Goal: Task Accomplishment & Management: Manage account settings

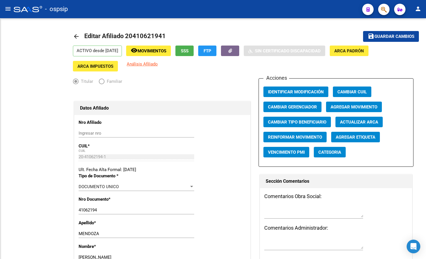
radio input "true"
type input "30-57517012-5"
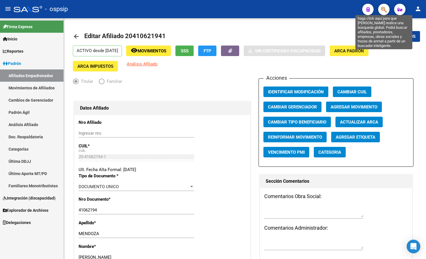
click at [383, 7] on icon "button" at bounding box center [384, 9] width 6 height 7
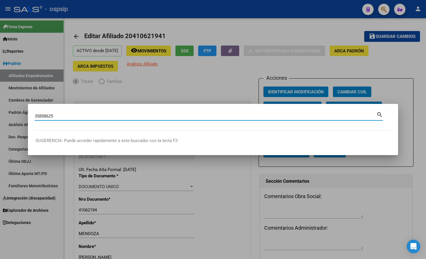
type input "35858625"
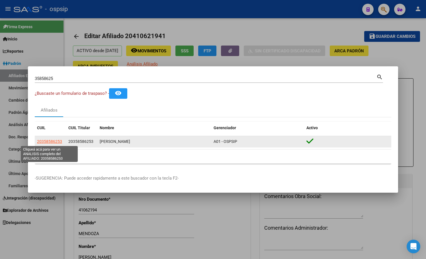
click at [47, 142] on span "20358586253" at bounding box center [49, 141] width 25 height 5
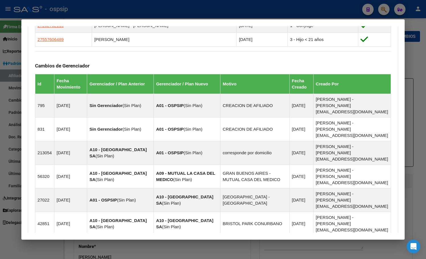
scroll to position [413, 0]
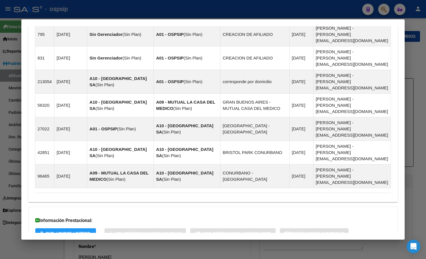
click at [135, 254] on span "Aportes y Contribuciones del Afiliado: 20358586253" at bounding box center [97, 256] width 107 height 5
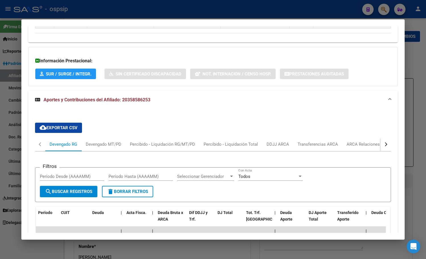
scroll to position [583, 0]
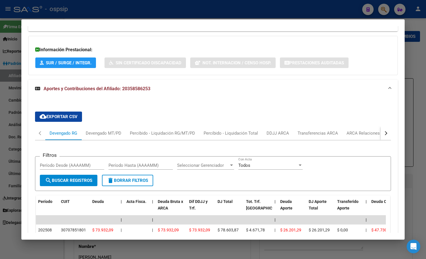
drag, startPoint x: 172, startPoint y: 62, endPoint x: 174, endPoint y: 63, distance: 2.9
click at [172, 98] on div "cloud_download Exportar CSV Devengado RG Devengado MT/PD Percibido - Liquidació…" at bounding box center [212, 233] width 369 height 270
click at [363, 130] on div "ARCA Relaciones Laborales" at bounding box center [372, 133] width 53 height 6
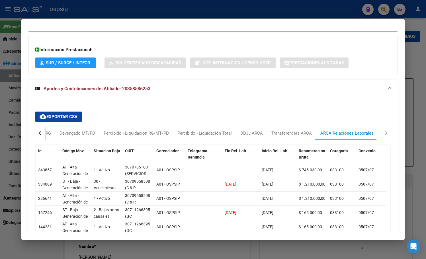
click at [41, 131] on div "button" at bounding box center [41, 133] width 4 height 4
click at [59, 130] on div "Devengado RG" at bounding box center [64, 133] width 28 height 6
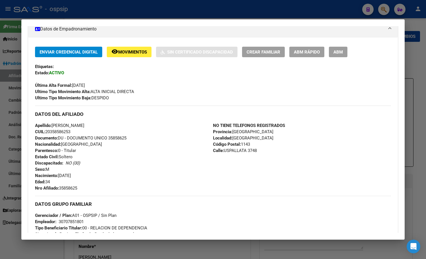
scroll to position [100, 0]
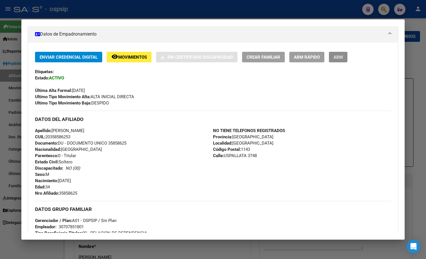
click at [339, 57] on span "ABM" at bounding box center [337, 57] width 9 height 5
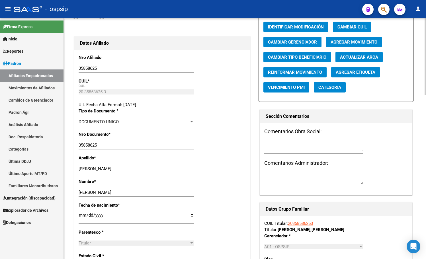
scroll to position [57, 0]
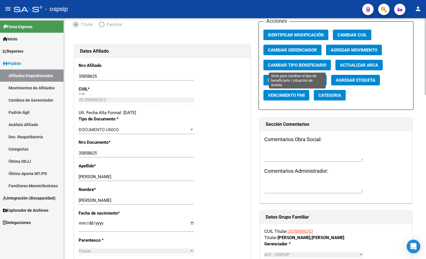
click at [301, 64] on span "Cambiar Tipo Beneficiario" at bounding box center [297, 65] width 58 height 5
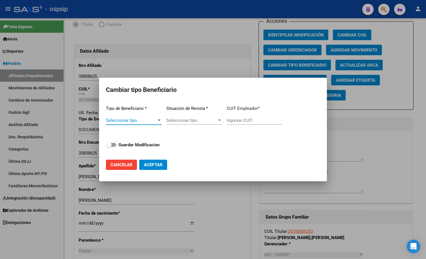
click at [129, 122] on span "Seleccionar tipo" at bounding box center [131, 120] width 51 height 5
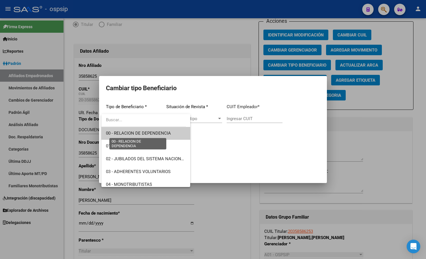
click at [127, 132] on span "00 - RELACION DE DEPENDENCIA" at bounding box center [138, 133] width 65 height 5
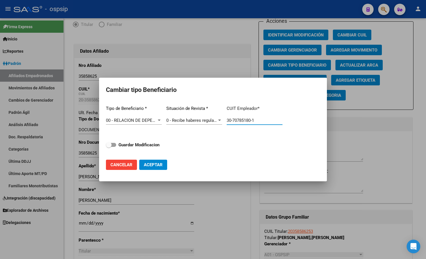
click at [253, 118] on input "30-70785180-1" at bounding box center [255, 120] width 56 height 5
type input "3"
type input "20-35858625-3"
click at [113, 144] on span at bounding box center [111, 145] width 10 height 4
click at [109, 147] on input "Guardar Modificacion" at bounding box center [108, 147] width 0 height 0
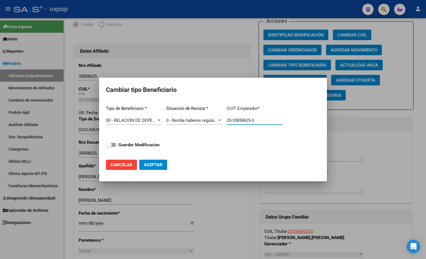
checkbox input "true"
click at [151, 163] on span "Aceptar" at bounding box center [153, 164] width 19 height 5
type input "20-35858625-3"
checkbox input "false"
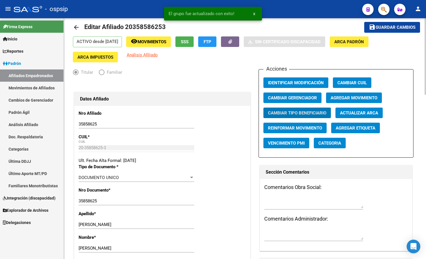
scroll to position [0, 0]
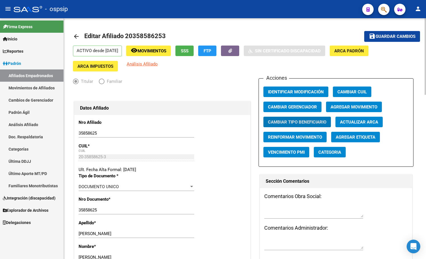
click at [390, 34] on span "Guardar cambios" at bounding box center [395, 36] width 40 height 5
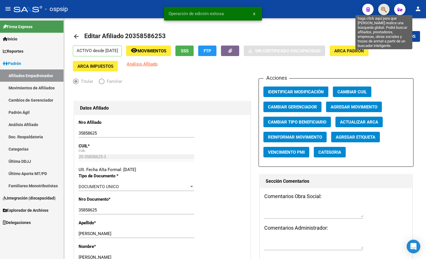
click at [384, 10] on icon "button" at bounding box center [384, 9] width 6 height 7
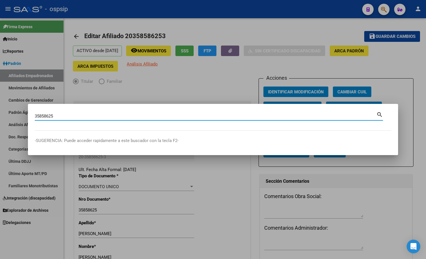
type input "35858625"
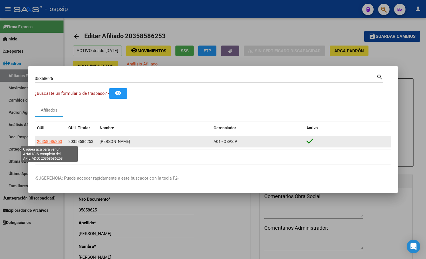
click at [43, 141] on span "20358586253" at bounding box center [49, 141] width 25 height 5
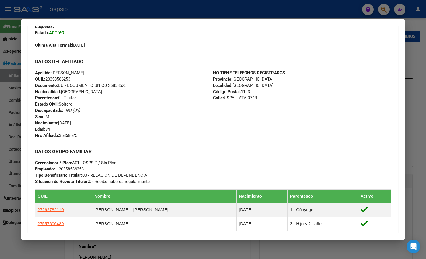
scroll to position [114, 0]
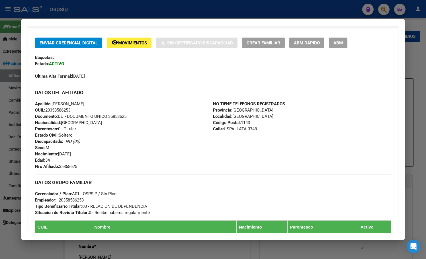
click at [338, 43] on span "ABM" at bounding box center [337, 42] width 9 height 5
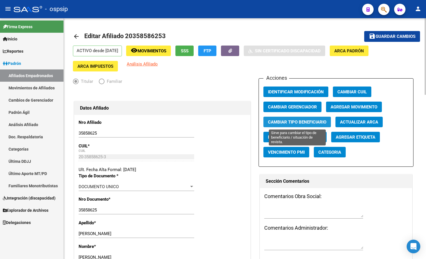
click at [303, 122] on span "Cambiar Tipo Beneficiario" at bounding box center [297, 122] width 58 height 5
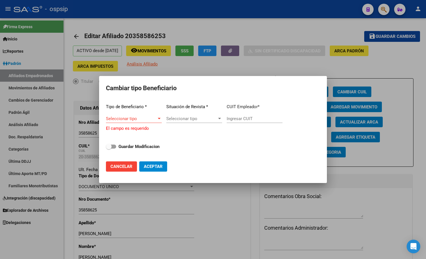
click at [112, 120] on span "Seleccionar tipo" at bounding box center [131, 118] width 51 height 5
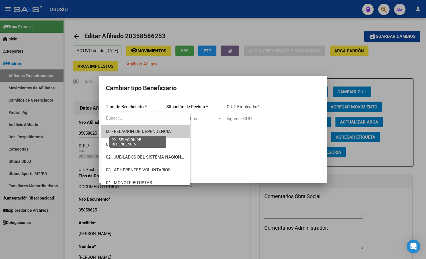
click at [122, 131] on span "00 - RELACION DE DEPENDENCIA" at bounding box center [138, 131] width 65 height 5
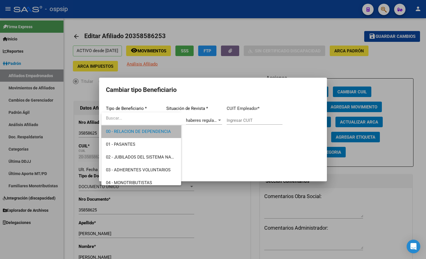
type input "30-70785180-1"
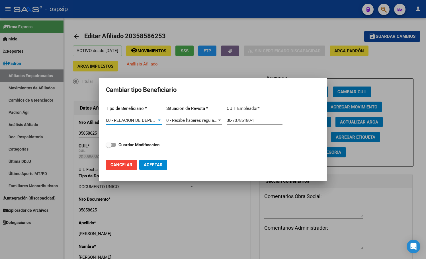
click at [232, 121] on input "30-70785180-1" at bounding box center [255, 120] width 56 height 5
click at [115, 145] on span at bounding box center [111, 145] width 10 height 4
click at [109, 147] on input "Guardar Modificacion" at bounding box center [108, 147] width 0 height 0
checkbox input "true"
click at [155, 162] on span "Aceptar" at bounding box center [153, 164] width 19 height 5
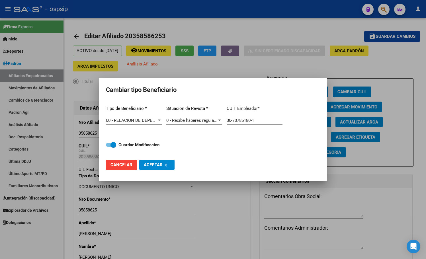
type input "30-70785180-1"
checkbox input "false"
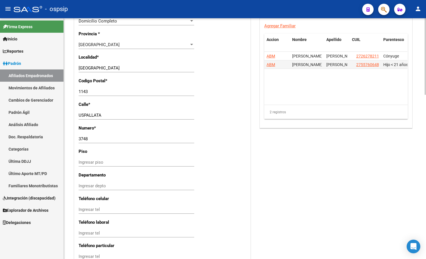
scroll to position [345, 0]
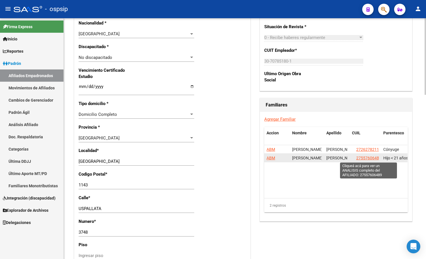
click at [372, 155] on app-link-go-to "27557606489" at bounding box center [368, 158] width 25 height 7
click at [369, 157] on span "27557606489" at bounding box center [368, 158] width 25 height 5
type textarea "27557606489"
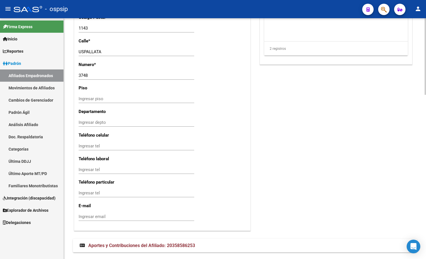
scroll to position [515, 0]
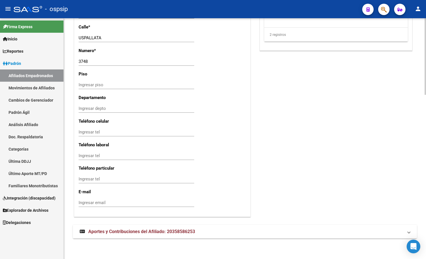
click at [180, 233] on span "Aportes y Contribuciones del Afiliado: 20358586253" at bounding box center [141, 231] width 107 height 5
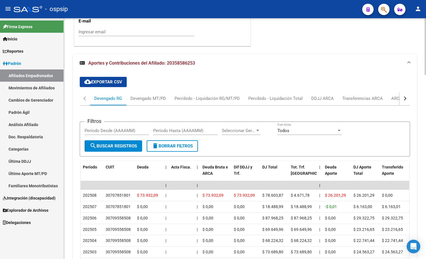
scroll to position [743, 0]
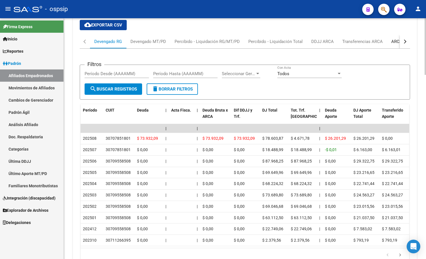
drag, startPoint x: 396, startPoint y: 38, endPoint x: 391, endPoint y: 57, distance: 19.6
click at [396, 39] on div "ARCA Relaciones Laborales" at bounding box center [417, 41] width 53 height 6
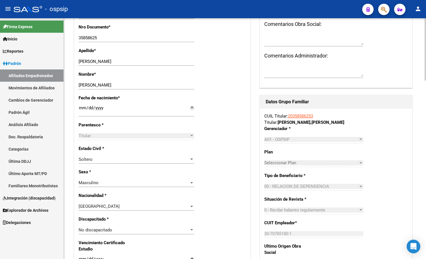
scroll to position [49, 0]
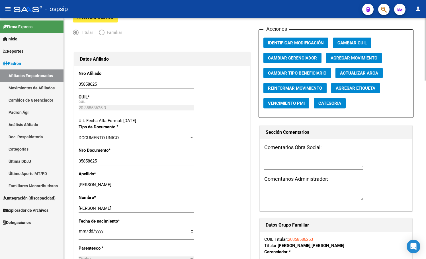
click at [151, 163] on input "35858625" at bounding box center [137, 161] width 116 height 5
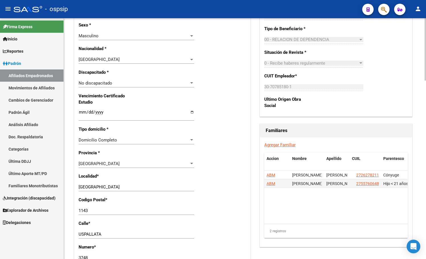
scroll to position [362, 0]
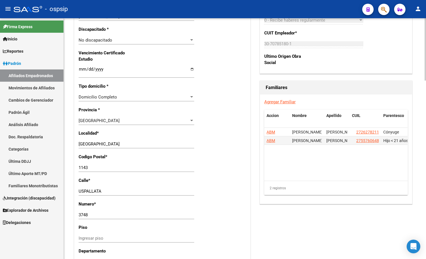
click at [143, 117] on div "[GEOGRAPHIC_DATA] Seleccionar provincia" at bounding box center [137, 120] width 116 height 9
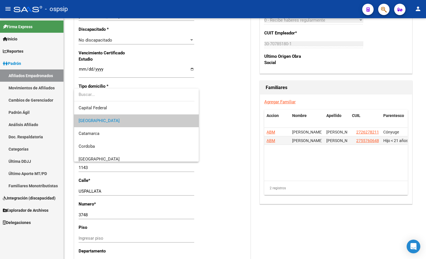
click at [233, 35] on div at bounding box center [213, 129] width 426 height 259
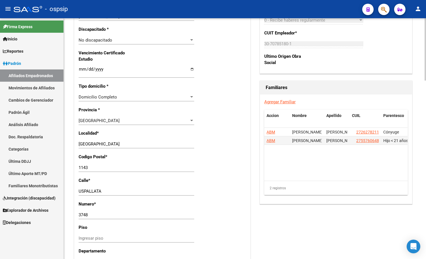
click at [225, 54] on div "Nro Afiliado 35858625 Ingresar nro CUIL * 20-35858625-3 CUIL ARCA Padrón Ult. F…" at bounding box center [162, 61] width 176 height 617
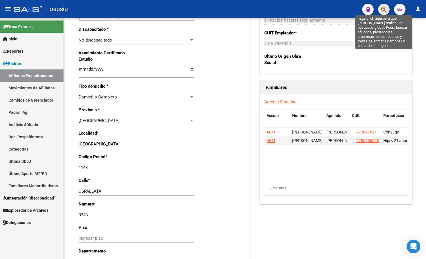
click at [383, 10] on icon "button" at bounding box center [384, 9] width 6 height 7
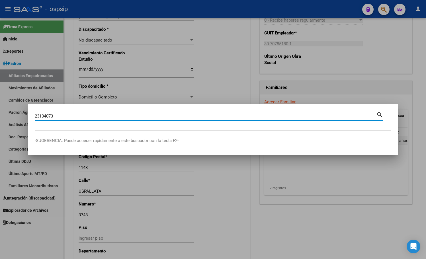
type input "23134073"
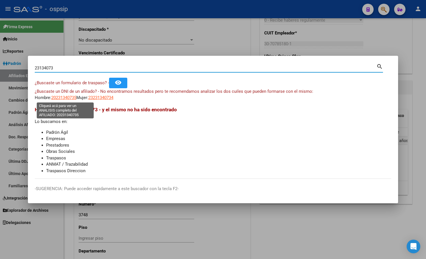
click at [61, 98] on span "20231340735" at bounding box center [63, 97] width 25 height 5
type textarea "20231340735"
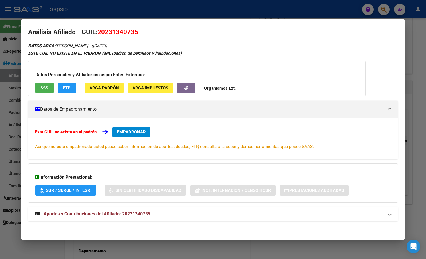
scroll to position [5, 0]
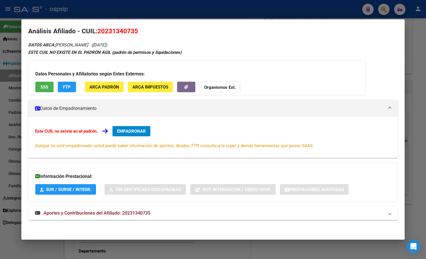
click at [135, 213] on span "Aportes y Contribuciones del Afiliado: 20231340735" at bounding box center [97, 212] width 107 height 5
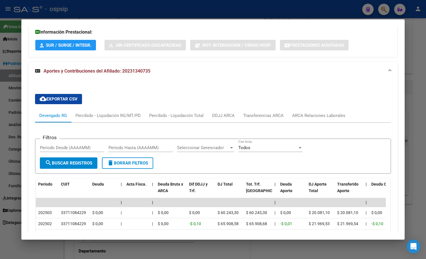
scroll to position [147, 0]
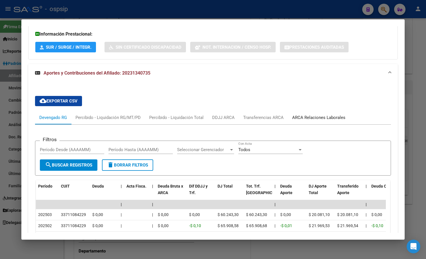
click at [320, 116] on div "ARCA Relaciones Laborales" at bounding box center [318, 117] width 53 height 6
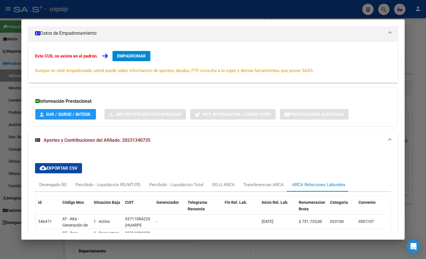
scroll to position [0, 0]
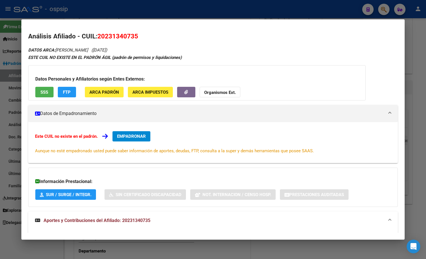
drag, startPoint x: 99, startPoint y: 36, endPoint x: 137, endPoint y: 38, distance: 38.2
click at [137, 38] on span "20231340735" at bounding box center [117, 35] width 41 height 7
copy span "20231340735"
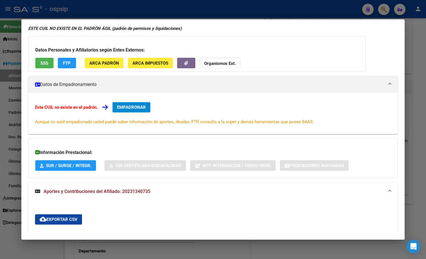
scroll to position [28, 0]
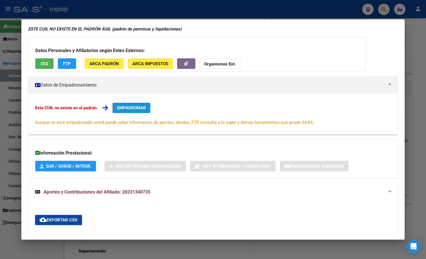
click at [125, 108] on span "EMPADRONAR" at bounding box center [131, 107] width 29 height 5
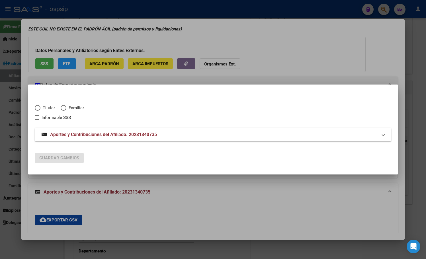
click at [38, 107] on span "Elija una opción" at bounding box center [38, 108] width 6 height 6
click at [38, 107] on input "Titular" at bounding box center [38, 108] width 6 height 6
radio input "true"
checkbox input "true"
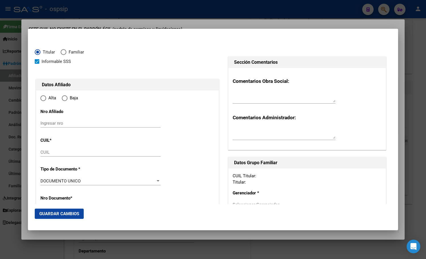
type input "20-23134073-5"
type input "23134073"
type input "[PERSON_NAME]"
type input "[DATE]"
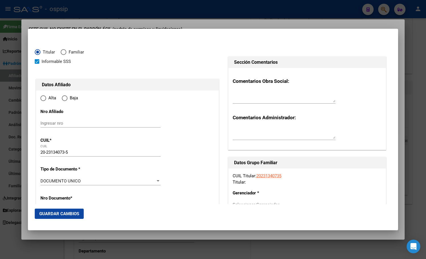
type input "SAN [PERSON_NAME] DE JAC"
type input "5460"
type input "[PERSON_NAME]"
type input "450"
radio input "true"
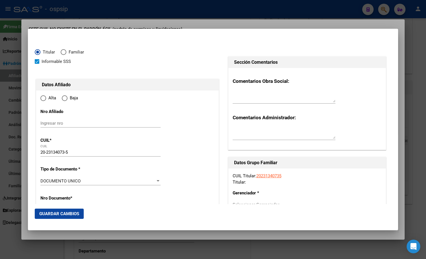
type input "SAN [PERSON_NAME] DE JAC"
click at [42, 180] on input "Ingresar fecha" at bounding box center [100, 182] width 120 height 9
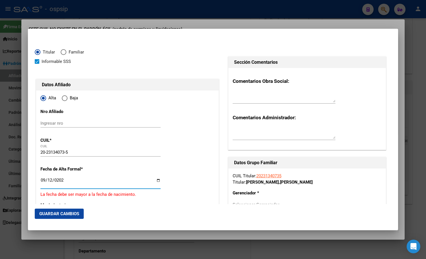
type input "[DATE]"
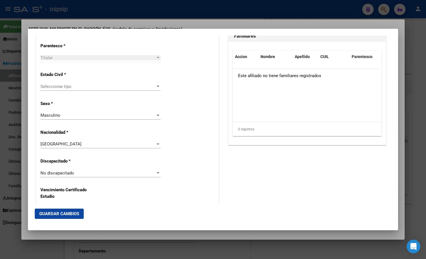
scroll to position [350, 0]
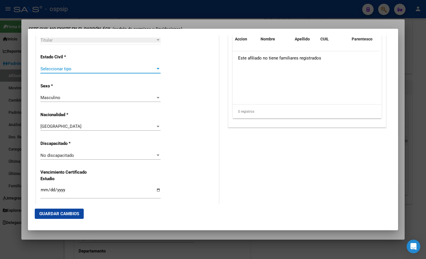
click at [60, 67] on span "Seleccionar tipo" at bounding box center [97, 68] width 115 height 5
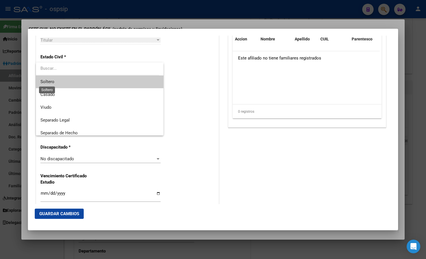
click at [46, 81] on span "Soltero" at bounding box center [47, 81] width 14 height 5
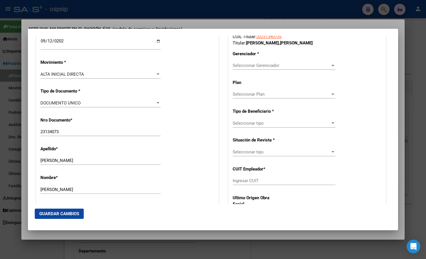
scroll to position [142, 0]
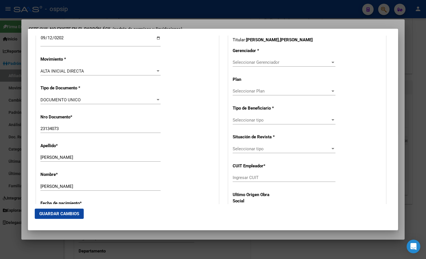
click at [252, 59] on div "Seleccionar Gerenciador Seleccionar Gerenciador" at bounding box center [284, 62] width 103 height 9
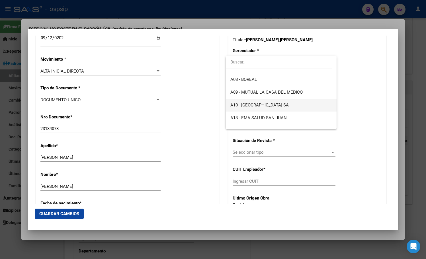
scroll to position [57, 0]
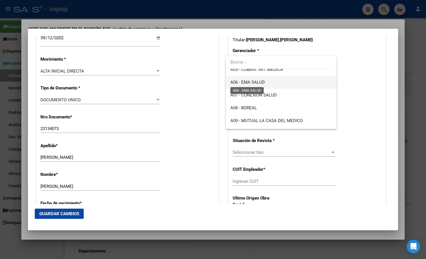
click at [256, 83] on span "A06 - EMA SALUD" at bounding box center [247, 82] width 34 height 5
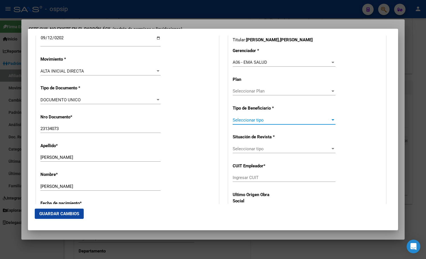
click at [242, 119] on span "Seleccionar tipo" at bounding box center [282, 120] width 98 height 5
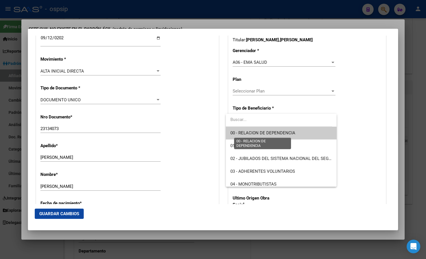
click at [247, 134] on span "00 - RELACION DE DEPENDENCIA" at bounding box center [262, 132] width 65 height 5
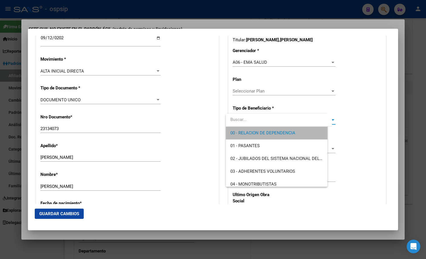
type input "33-71108422-9"
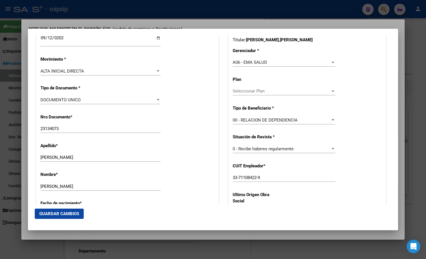
drag, startPoint x: 196, startPoint y: 52, endPoint x: 211, endPoint y: 63, distance: 17.8
drag, startPoint x: 163, startPoint y: 123, endPoint x: 163, endPoint y: 131, distance: 8.3
click at [163, 123] on div "Nro Documento * 23134073 Ingresar nro" at bounding box center [127, 124] width 174 height 29
click at [44, 211] on span "Guardar Cambios" at bounding box center [59, 213] width 40 height 5
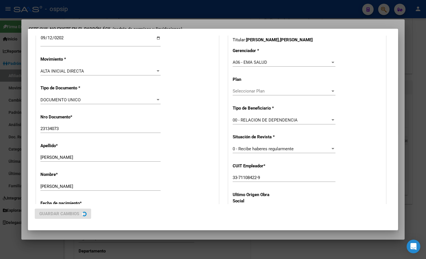
scroll to position [0, 0]
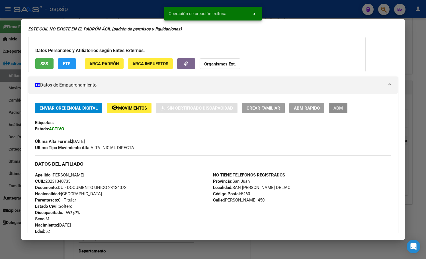
click at [341, 112] on button "ABM" at bounding box center [338, 108] width 19 height 11
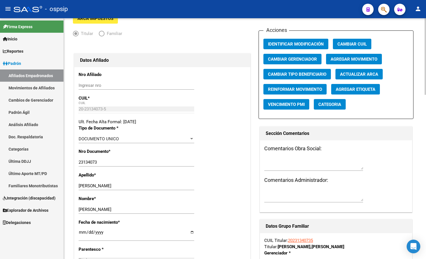
scroll to position [57, 0]
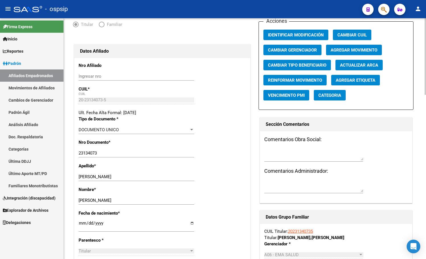
click at [124, 73] on div "Ingresar nro" at bounding box center [137, 76] width 116 height 9
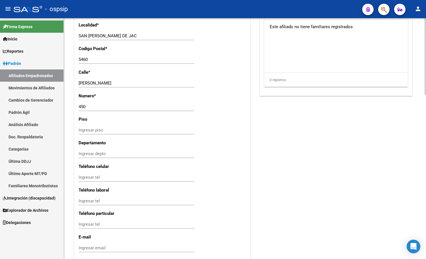
scroll to position [515, 0]
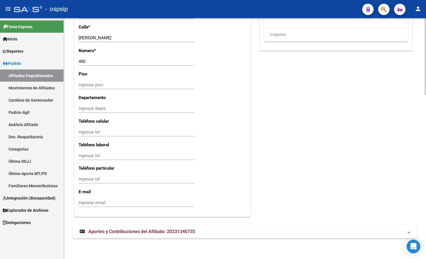
click at [121, 232] on span "Aportes y Contribuciones del Afiliado: 20231340735" at bounding box center [141, 231] width 107 height 5
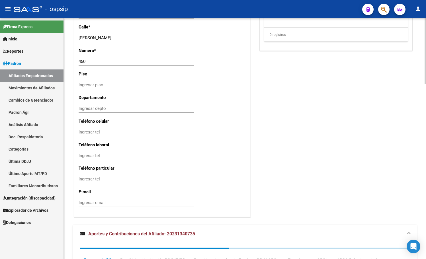
scroll to position [645, 0]
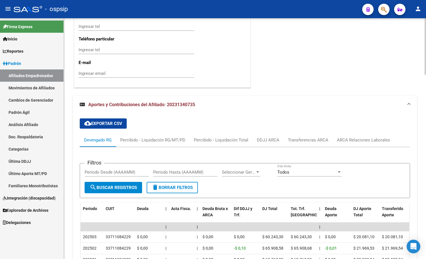
click at [142, 127] on div "cloud_download Exportar CSV Devengado RG Percibido - Liquidación RG/MT/PD Perci…" at bounding box center [245, 240] width 330 height 252
click at [357, 141] on div "ARCA Relaciones Laborales" at bounding box center [363, 140] width 53 height 6
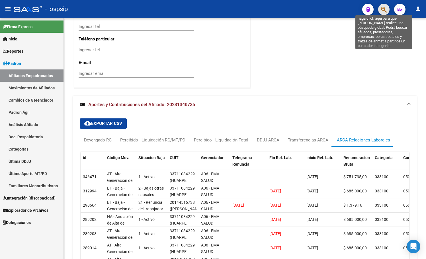
click at [383, 8] on icon "button" at bounding box center [384, 9] width 6 height 7
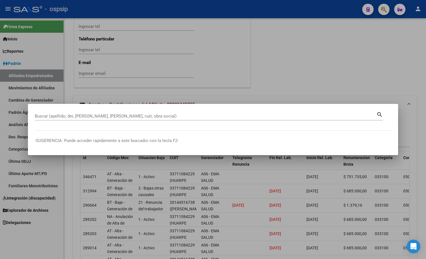
click at [69, 117] on input "Buscar (apellido, dni, [PERSON_NAME], [PERSON_NAME], cuit, obra social)" at bounding box center [206, 116] width 342 height 5
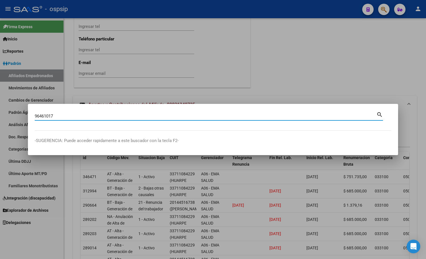
type input "96461017"
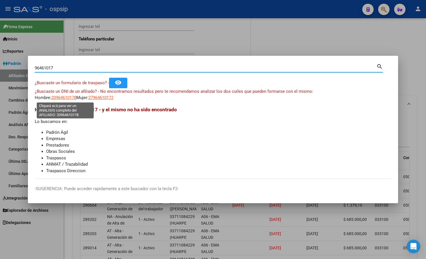
click at [63, 98] on span "20964610178" at bounding box center [63, 97] width 25 height 5
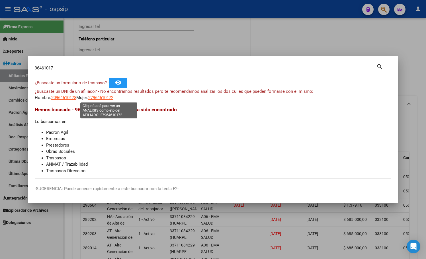
click at [101, 96] on span "27964610172" at bounding box center [100, 97] width 25 height 5
type textarea "27964610172"
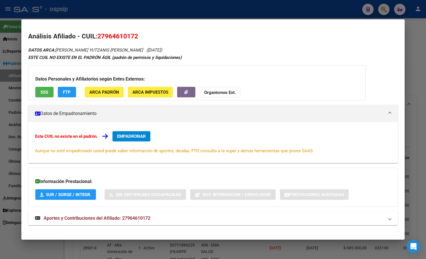
click at [120, 215] on strong "Aportes y Contribuciones del Afiliado: 27964610172" at bounding box center [92, 218] width 115 height 7
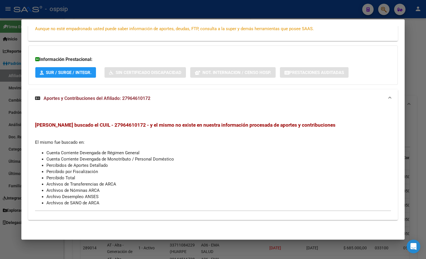
scroll to position [0, 0]
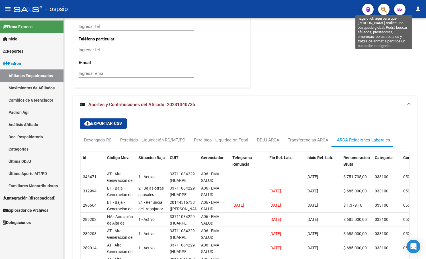
click at [382, 7] on icon "button" at bounding box center [384, 9] width 6 height 7
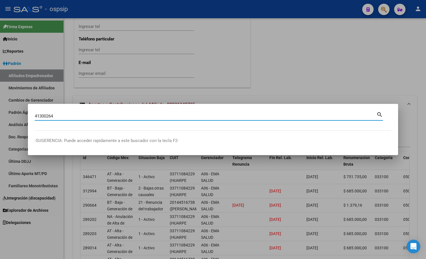
type input "41300264"
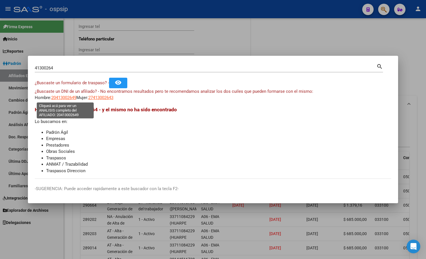
click at [56, 96] on span "20413002649" at bounding box center [63, 97] width 25 height 5
type textarea "20413002649"
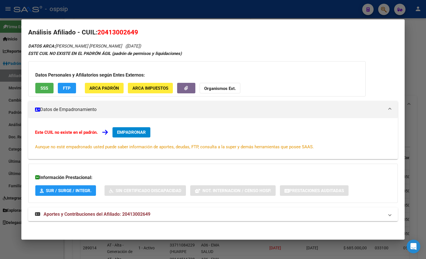
scroll to position [5, 0]
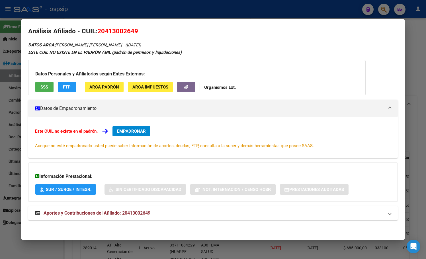
click at [135, 211] on span "Aportes y Contribuciones del Afiliado: 20413002649" at bounding box center [97, 212] width 107 height 5
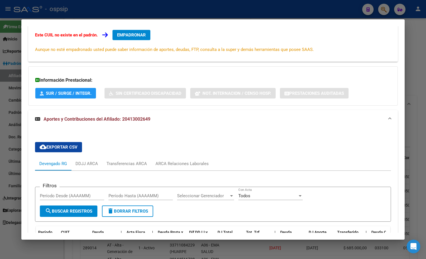
scroll to position [0, 0]
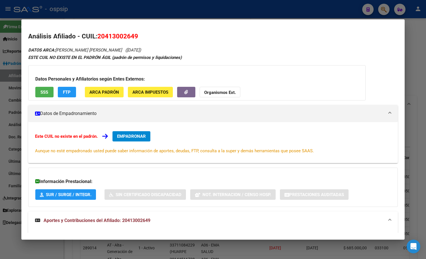
click at [211, 49] on div "DATOS ARCA: [PERSON_NAME] [PERSON_NAME] ([DATE]) ESTE CUIL NO EXISTE EN EL PADR…" at bounding box center [212, 225] width 369 height 358
click at [128, 136] on span "EMPADRONAR" at bounding box center [131, 136] width 29 height 5
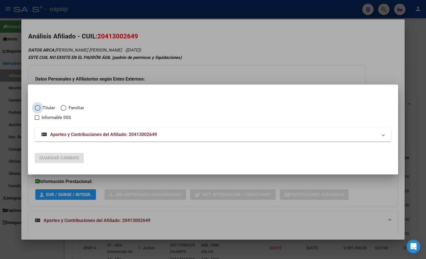
click at [36, 108] on span "Elija una opción" at bounding box center [38, 108] width 6 height 6
click at [36, 108] on input "Titular" at bounding box center [38, 108] width 6 height 6
radio input "true"
checkbox input "true"
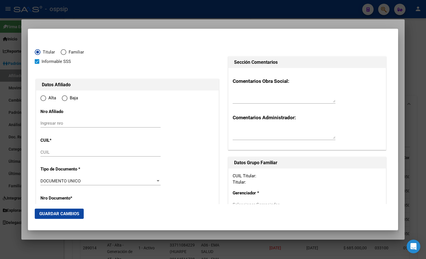
type input "20-41300264-9"
type input "41300264"
type input "[PERSON_NAME]"
type input "[DATE]"
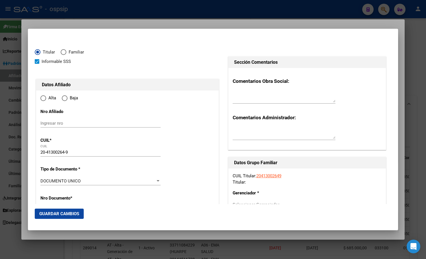
type input "[DATE][PERSON_NAME] DE TUCUMAN"
type input "4000"
type input "AV. [PERSON_NAME]"
type input "1050"
radio input "true"
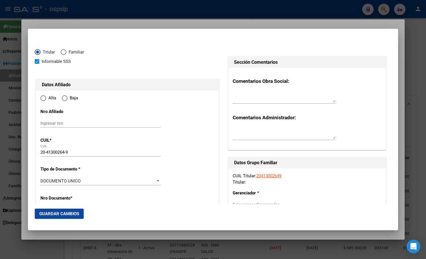
type input "[DATE][PERSON_NAME] DE TUCUMAN"
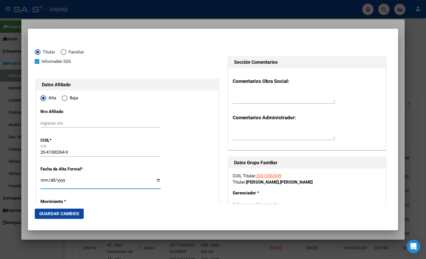
click at [42, 179] on input "Ingresar fecha" at bounding box center [100, 182] width 120 height 9
type input "[DATE]"
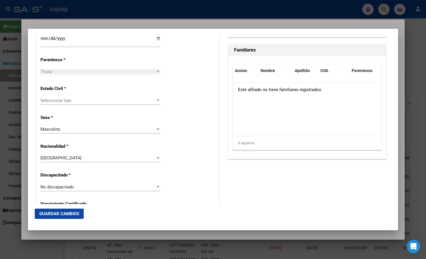
scroll to position [321, 0]
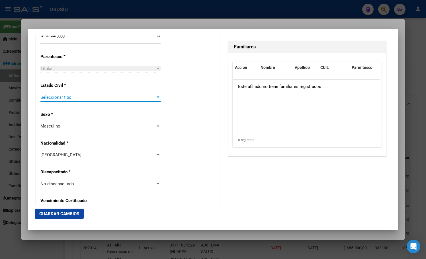
click at [62, 96] on span "Seleccionar tipo" at bounding box center [97, 97] width 115 height 5
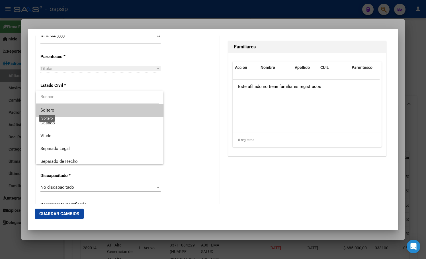
click at [53, 108] on span "Soltero" at bounding box center [47, 110] width 14 height 5
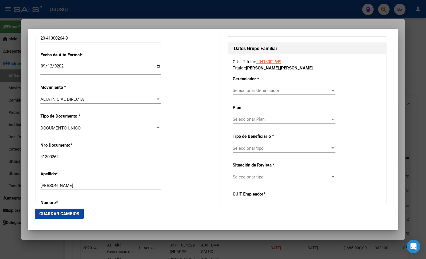
scroll to position [114, 0]
click at [249, 89] on span "Seleccionar Gerenciador" at bounding box center [282, 90] width 98 height 5
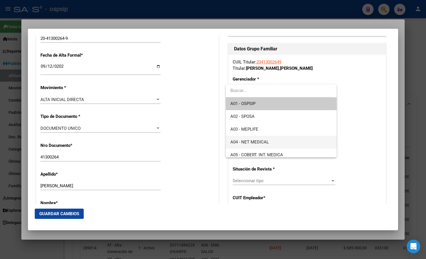
scroll to position [28, 0]
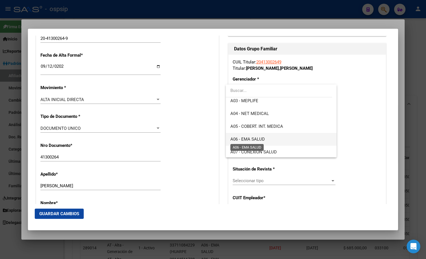
click at [248, 139] on span "A06 - EMA SALUD" at bounding box center [247, 139] width 34 height 5
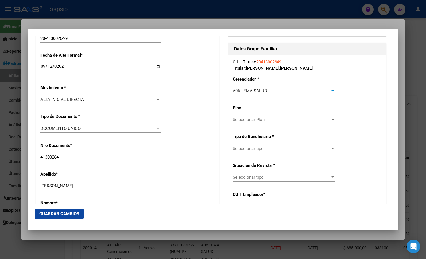
click at [247, 145] on div "Seleccionar tipo Seleccionar tipo" at bounding box center [284, 148] width 103 height 9
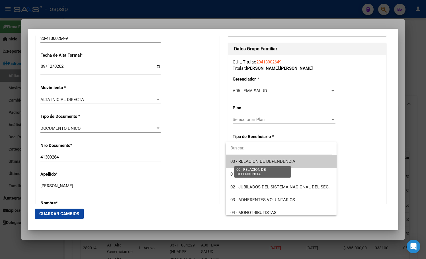
click at [253, 162] on span "00 - RELACION DE DEPENDENCIA" at bounding box center [262, 161] width 65 height 5
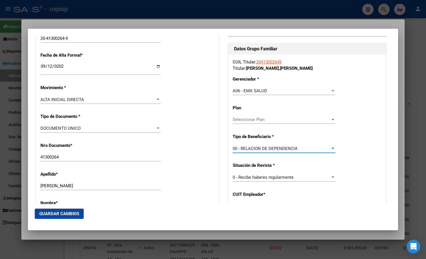
type input "30-71442342-4"
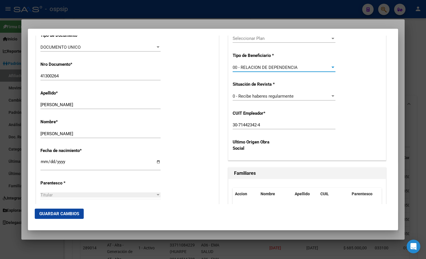
scroll to position [228, 0]
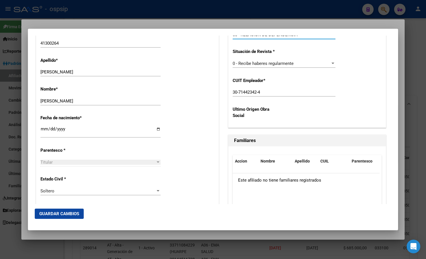
click at [56, 213] on span "Guardar Cambios" at bounding box center [59, 213] width 40 height 5
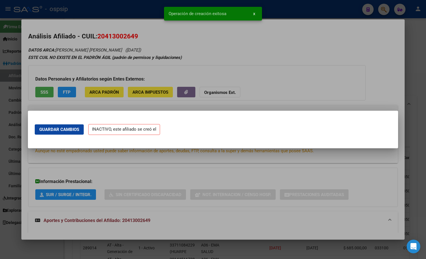
scroll to position [0, 0]
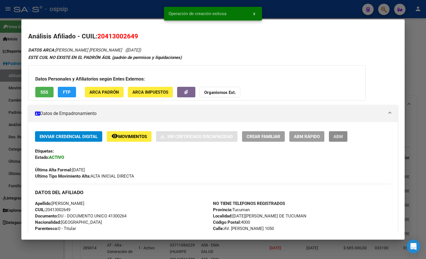
click at [342, 136] on span "ABM" at bounding box center [337, 136] width 9 height 5
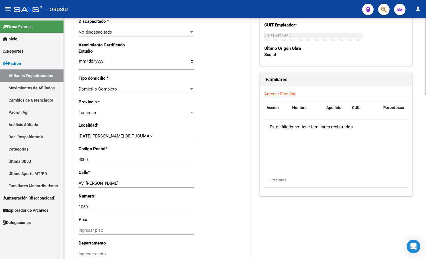
scroll to position [515, 0]
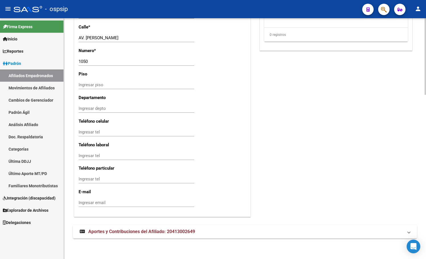
click at [133, 232] on span "Aportes y Contribuciones del Afiliado: 20413002649" at bounding box center [141, 231] width 107 height 5
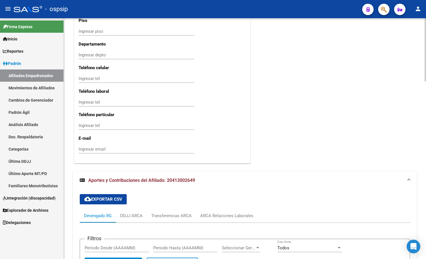
scroll to position [679, 0]
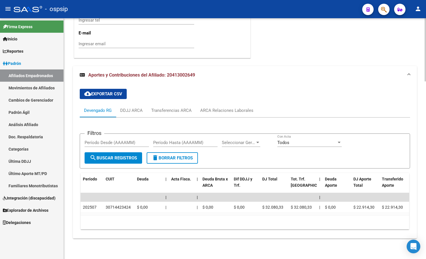
drag, startPoint x: 149, startPoint y: 82, endPoint x: 155, endPoint y: 84, distance: 6.7
click at [149, 84] on div "cloud_download Exportar CSV Devengado RG DDJJ ARCA Transferencias ARCA ARCA Rel…" at bounding box center [245, 159] width 330 height 150
click at [220, 107] on div "ARCA Relaciones Laborales" at bounding box center [226, 110] width 53 height 6
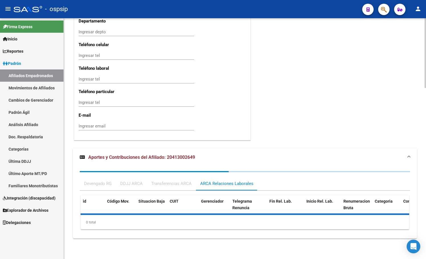
scroll to position [620, 0]
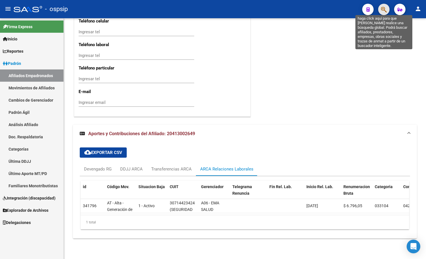
click at [384, 11] on icon "button" at bounding box center [384, 9] width 6 height 7
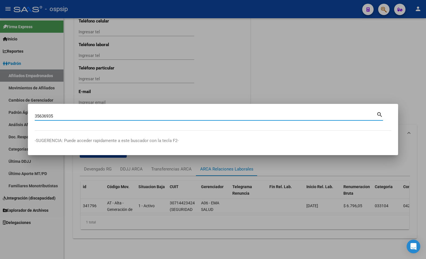
type input "35636935"
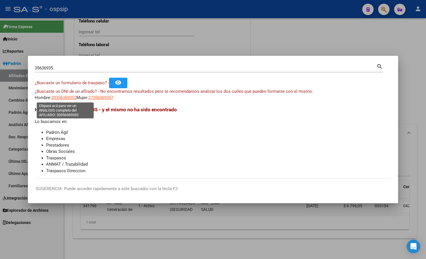
click at [59, 96] on span "20356369352" at bounding box center [63, 97] width 25 height 5
type textarea "20356369352"
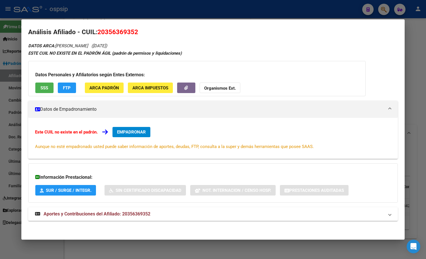
scroll to position [5, 0]
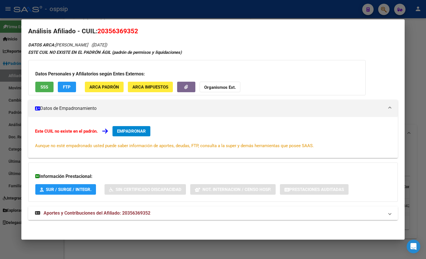
click at [131, 214] on span "Aportes y Contribuciones del Afiliado: 20356369352" at bounding box center [97, 212] width 107 height 5
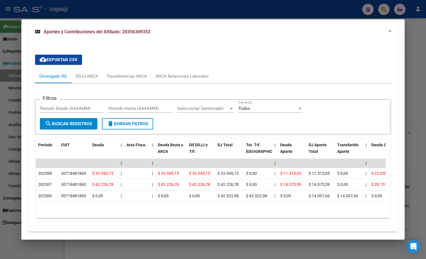
scroll to position [204, 0]
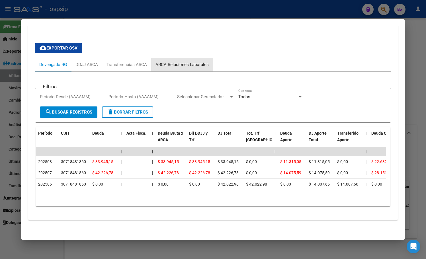
click at [182, 61] on div "ARCA Relaciones Laborales" at bounding box center [181, 64] width 53 height 6
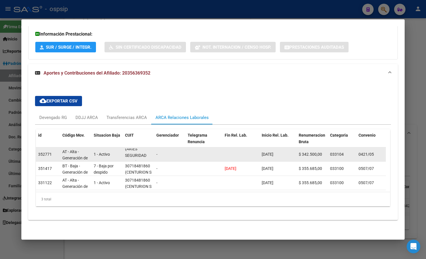
scroll to position [14, 0]
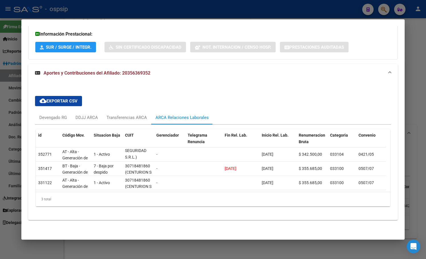
click at [172, 82] on div "cloud_download Exportar CSV Devengado RG DDJJ ARCA Transferencias ARCA ARCA Rel…" at bounding box center [212, 151] width 369 height 138
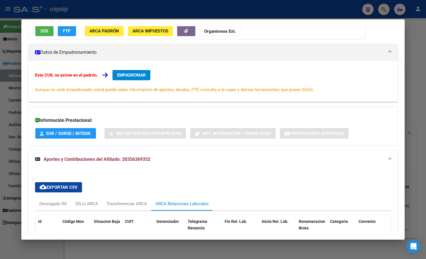
scroll to position [0, 0]
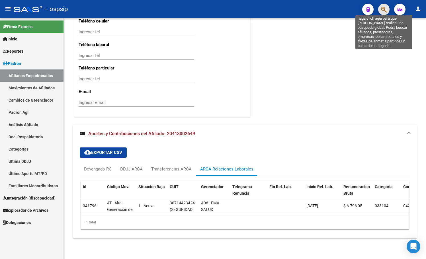
click at [385, 9] on icon "button" at bounding box center [384, 9] width 6 height 7
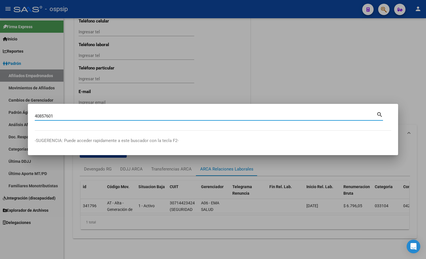
type input "40857601"
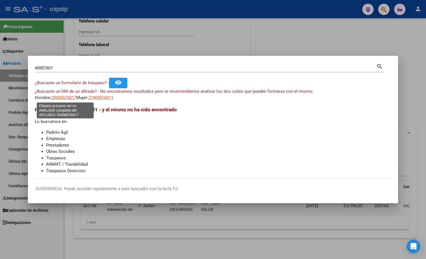
click at [61, 97] on span "20408576017" at bounding box center [63, 97] width 25 height 5
type textarea "20408576017"
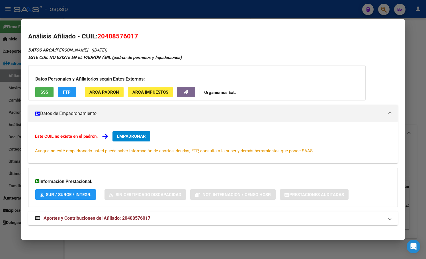
scroll to position [5, 0]
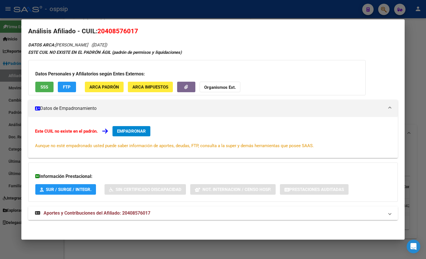
drag, startPoint x: 120, startPoint y: 212, endPoint x: 146, endPoint y: 211, distance: 25.9
click at [120, 212] on span "Aportes y Contribuciones del Afiliado: 20408576017" at bounding box center [97, 212] width 107 height 5
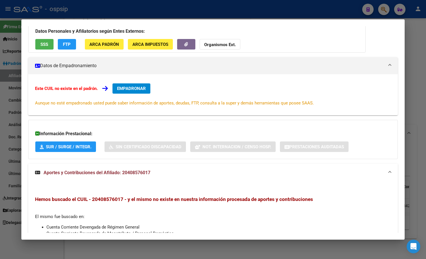
scroll to position [0, 0]
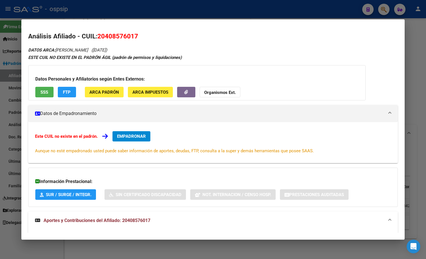
click at [125, 134] on span "EMPADRONAR" at bounding box center [131, 136] width 29 height 5
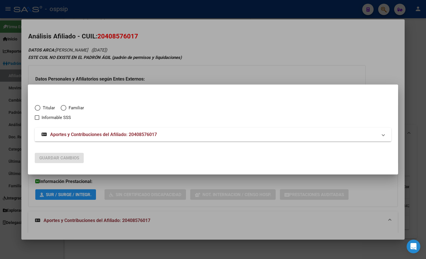
click at [37, 106] on span "Elija una opción" at bounding box center [38, 108] width 6 height 6
click at [37, 106] on input "Titular" at bounding box center [38, 108] width 6 height 6
radio input "true"
checkbox input "true"
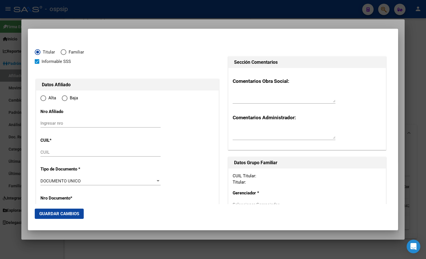
type input "20-40857601-7"
type input "40857601"
type input "[PERSON_NAME]"
type input "[DATE]"
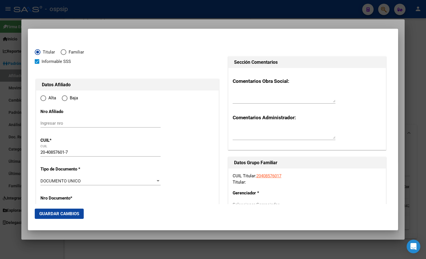
type input "GUERNICA"
type input "1862"
type input "GUAYANAS"
type input "166"
radio input "true"
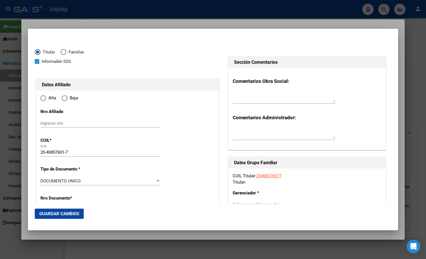
type input "GUERNICA"
click at [42, 180] on input "Ingresar fecha" at bounding box center [100, 182] width 120 height 9
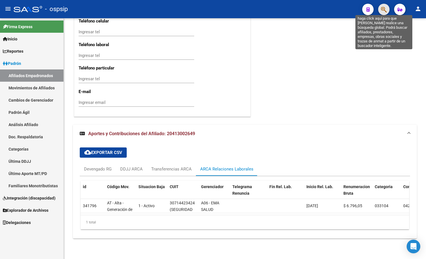
click at [385, 7] on icon "button" at bounding box center [384, 9] width 6 height 7
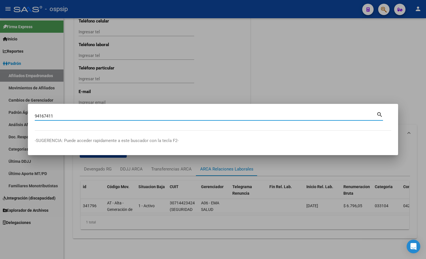
type input "94167411"
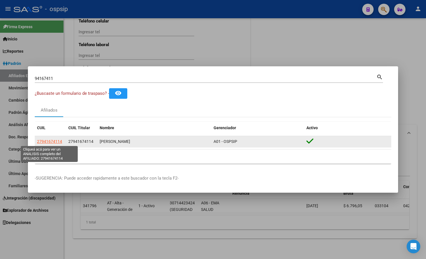
click at [51, 140] on span "27941674114" at bounding box center [49, 141] width 25 height 5
type textarea "27941674114"
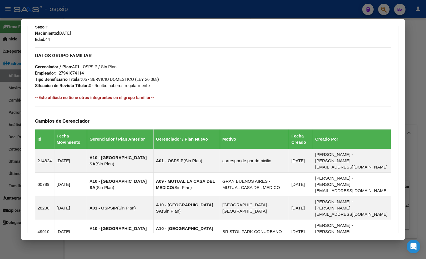
scroll to position [350, 0]
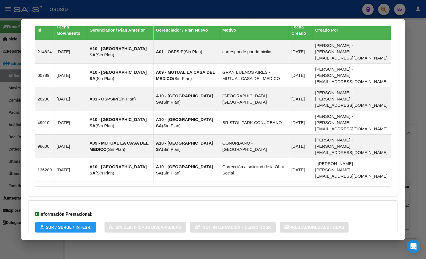
click at [128, 248] on span "Aportes y Contribuciones del Afiliado: 27941674114" at bounding box center [97, 250] width 107 height 5
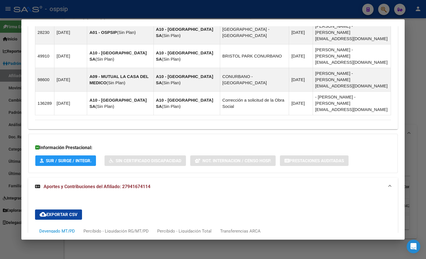
scroll to position [521, 0]
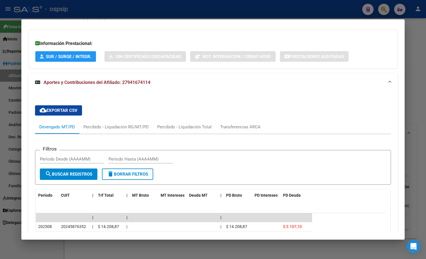
drag, startPoint x: 96, startPoint y: 27, endPoint x: 94, endPoint y: 31, distance: 4.3
click at [96, 30] on div "Información Prestacional: SUR / SURGE / INTEGR. Sin Certificado Discapacidad No…" at bounding box center [212, 49] width 369 height 39
click at [230, 124] on div "Transferencias ARCA" at bounding box center [240, 127] width 40 height 6
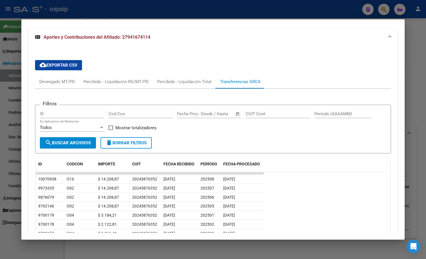
scroll to position [461, 0]
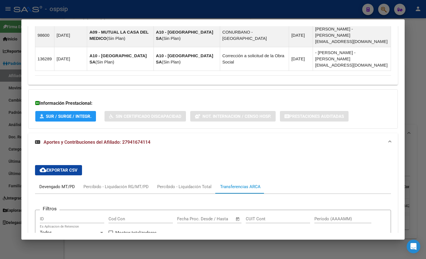
drag, startPoint x: 59, startPoint y: 148, endPoint x: 66, endPoint y: 153, distance: 8.8
click at [59, 184] on div "Devengado MT/PD" at bounding box center [57, 187] width 36 height 6
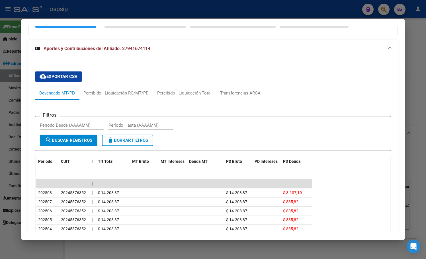
scroll to position [577, 0]
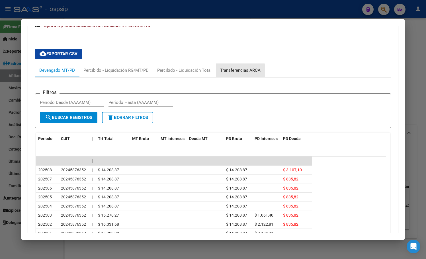
click at [233, 67] on div "Transferencias ARCA" at bounding box center [240, 70] width 40 height 6
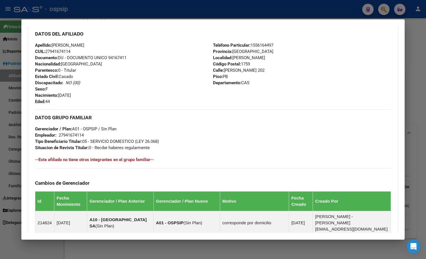
scroll to position [0, 0]
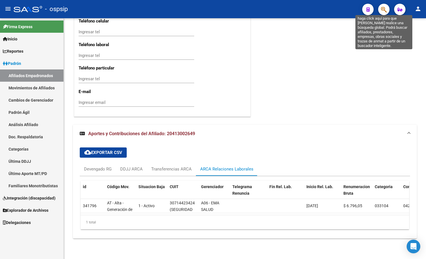
click at [383, 8] on icon "button" at bounding box center [384, 9] width 6 height 7
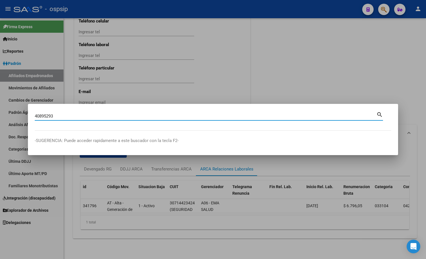
type input "40895293"
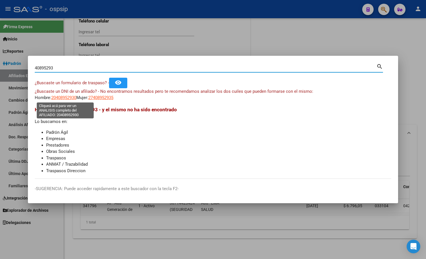
click at [59, 98] on span "20408952930" at bounding box center [63, 97] width 25 height 5
type textarea "20408952930"
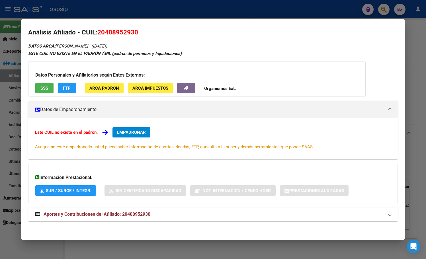
scroll to position [5, 0]
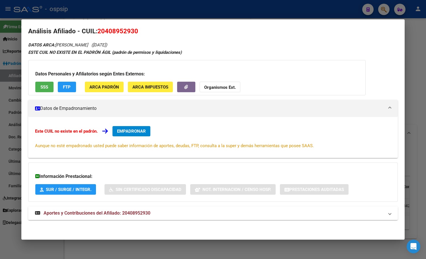
drag, startPoint x: 141, startPoint y: 212, endPoint x: 155, endPoint y: 211, distance: 13.4
click at [141, 213] on span "Aportes y Contribuciones del Afiliado: 20408952930" at bounding box center [97, 212] width 107 height 5
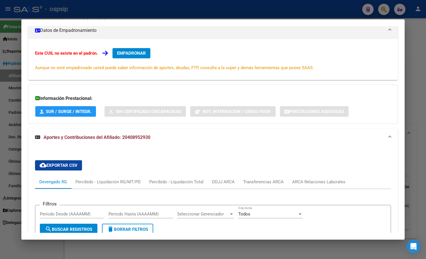
scroll to position [34, 0]
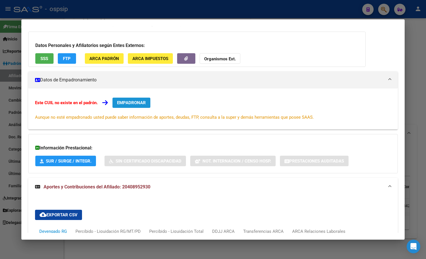
click at [128, 100] on button "EMPADRONAR" at bounding box center [131, 103] width 38 height 10
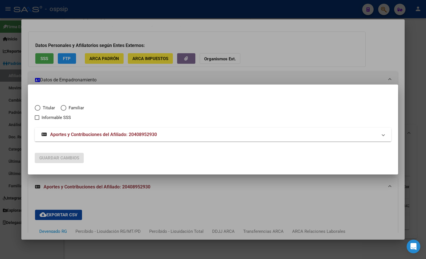
click at [37, 108] on span "Elija una opción" at bounding box center [38, 108] width 6 height 6
click at [37, 108] on input "Titular" at bounding box center [38, 108] width 6 height 6
radio input "true"
checkbox input "true"
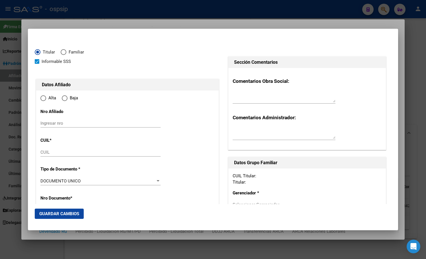
type input "20-40895293-0"
type input "40895293"
type input "[PERSON_NAME]"
type input "[DATE]"
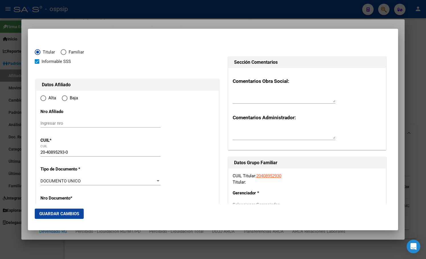
type input "CABA"
type input "1043"
type input "CORRIENTES AV."
type input "1296"
type input "5"
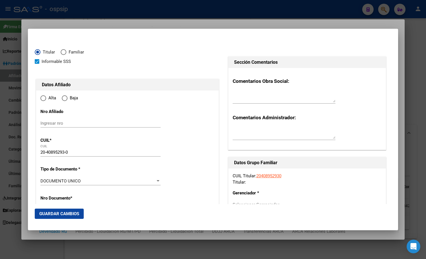
radio input "true"
type input "CABA"
click at [42, 182] on input "Ingresar fecha" at bounding box center [100, 182] width 120 height 9
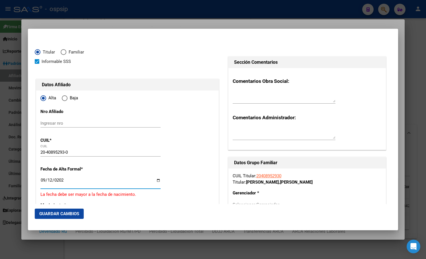
type input "[DATE]"
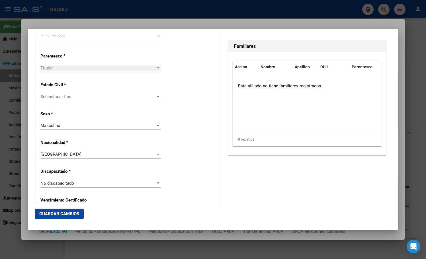
scroll to position [321, 0]
click at [57, 97] on span "Seleccionar tipo" at bounding box center [97, 97] width 115 height 5
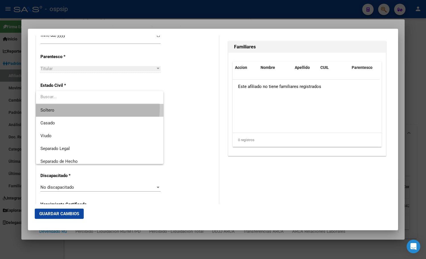
click at [55, 107] on span "Soltero" at bounding box center [99, 110] width 118 height 13
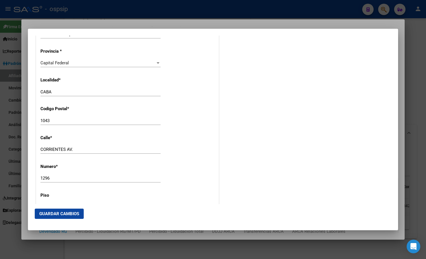
scroll to position [578, 0]
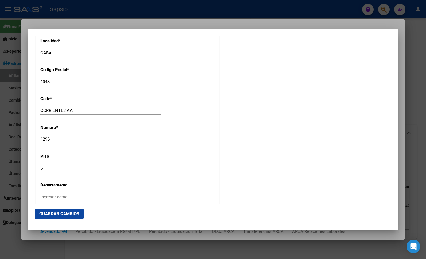
click at [57, 54] on input "CABA" at bounding box center [100, 52] width 120 height 5
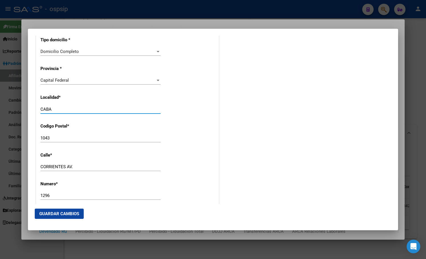
scroll to position [521, 0]
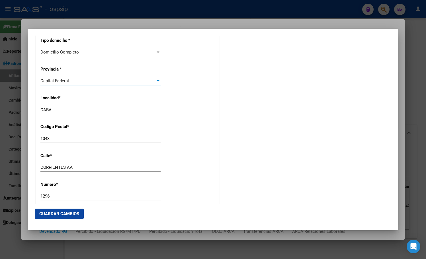
click at [67, 81] on span "Capital Federal" at bounding box center [54, 80] width 28 height 5
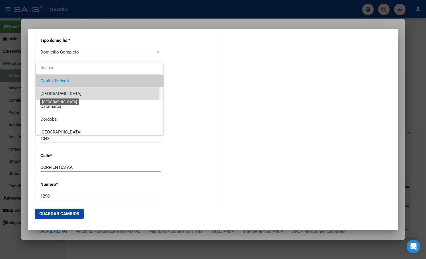
click at [63, 93] on span "[GEOGRAPHIC_DATA]" at bounding box center [60, 93] width 41 height 5
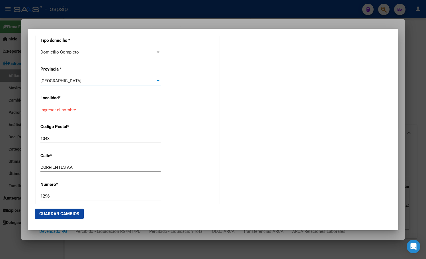
click at [57, 112] on input "Ingresar el nombre" at bounding box center [100, 109] width 120 height 5
type input "a"
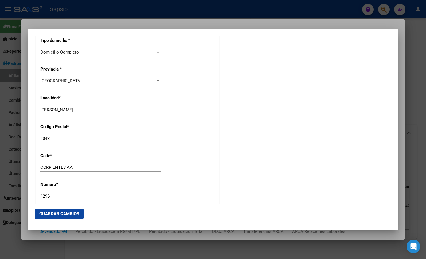
type input "[PERSON_NAME]"
drag, startPoint x: 46, startPoint y: 166, endPoint x: 19, endPoint y: 166, distance: 26.2
click at [19, 166] on div "40895293 Buscar (apellido, dni, cuil, nro traspaso, cuit, obra social) search ¿…" at bounding box center [213, 129] width 426 height 259
type input "[PERSON_NAME]"
type input "1828"
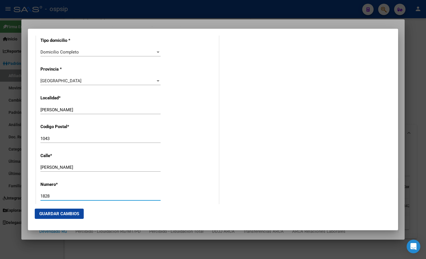
scroll to position [626, 0]
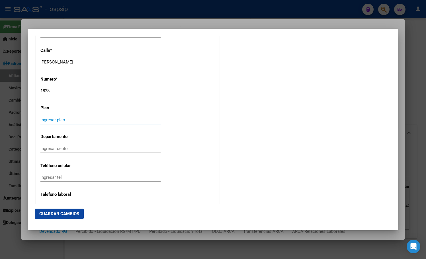
click at [58, 93] on input "1828" at bounding box center [100, 90] width 120 height 5
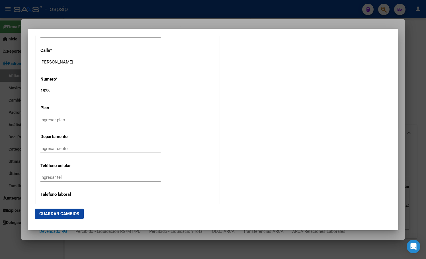
scroll to position [569, 0]
drag, startPoint x: 55, startPoint y: 90, endPoint x: 17, endPoint y: 92, distance: 37.6
click at [17, 92] on div "40895293 Buscar (apellido, dni, cuil, nro traspaso, cuit, obra social) search ¿…" at bounding box center [213, 129] width 426 height 259
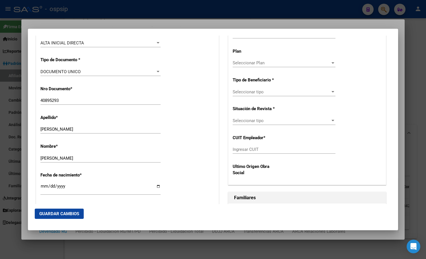
scroll to position [57, 0]
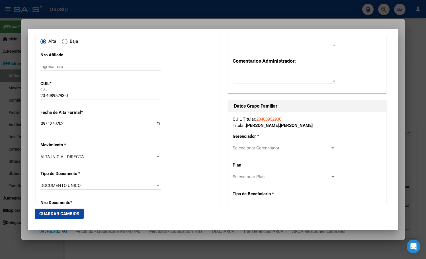
type input "1870"
click at [257, 148] on span "Seleccionar Gerenciador" at bounding box center [282, 147] width 98 height 5
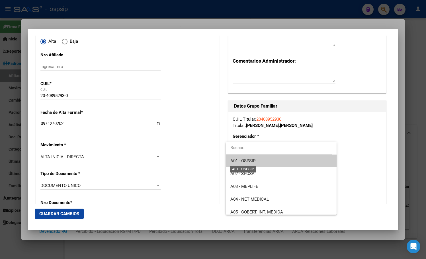
click at [254, 161] on span "A01 - OSPSIP" at bounding box center [242, 160] width 25 height 5
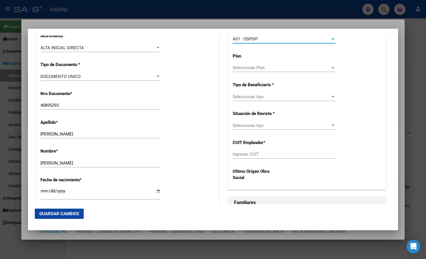
scroll to position [199, 0]
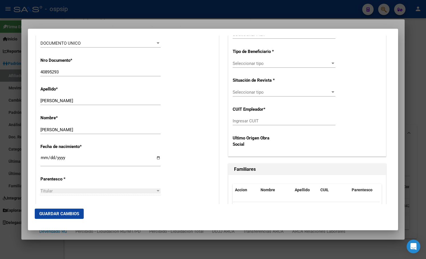
click at [252, 63] on span "Seleccionar tipo" at bounding box center [282, 63] width 98 height 5
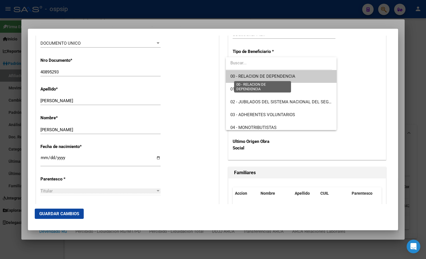
click at [255, 75] on span "00 - RELACION DE DEPENDENCIA" at bounding box center [262, 76] width 65 height 5
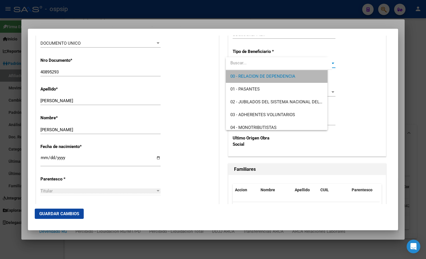
type input "30-70842602-0"
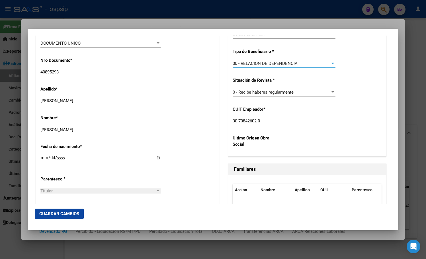
click at [48, 211] on span "Guardar Cambios" at bounding box center [59, 213] width 40 height 5
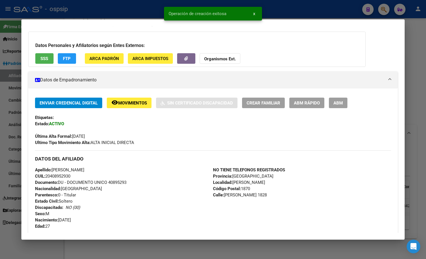
click at [340, 104] on span "ABM" at bounding box center [337, 102] width 9 height 5
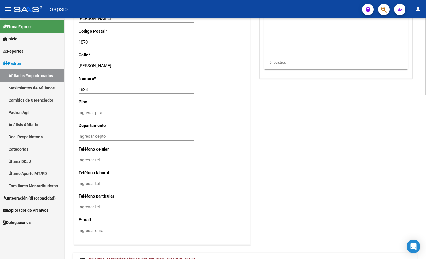
scroll to position [515, 0]
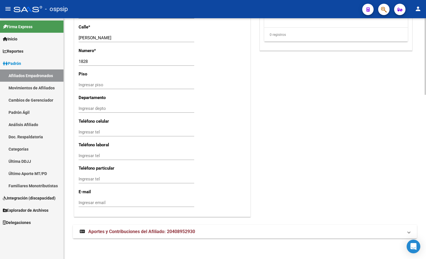
click at [118, 231] on span "Aportes y Contribuciones del Afiliado: 20408952930" at bounding box center [141, 231] width 107 height 5
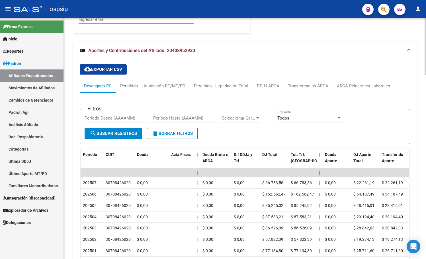
scroll to position [706, 0]
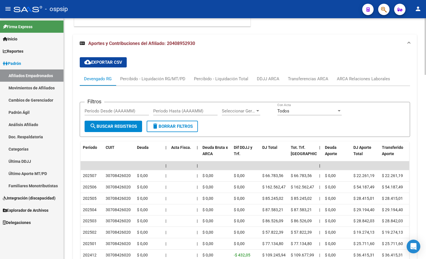
click at [145, 61] on div "cloud_download Exportar CSV Devengado RG Percibido - Liquidación RG/MT/PD Perci…" at bounding box center [245, 179] width 330 height 252
click at [368, 79] on div "ARCA Relaciones Laborales" at bounding box center [363, 79] width 53 height 6
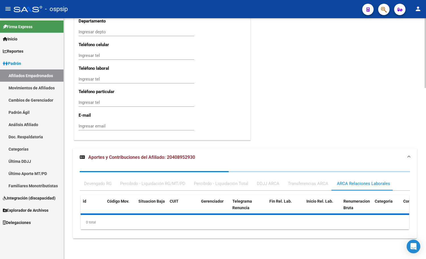
scroll to position [620, 0]
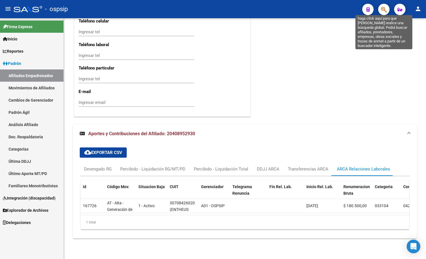
click at [385, 8] on icon "button" at bounding box center [384, 9] width 6 height 7
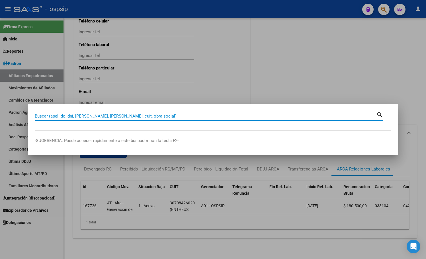
paste input "28907058"
type input "28907058"
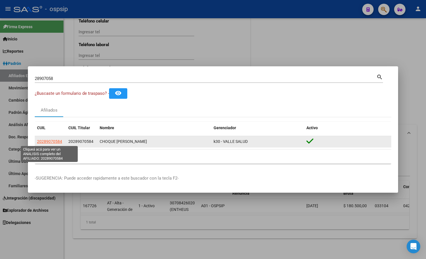
click at [50, 140] on span "20289070584" at bounding box center [49, 141] width 25 height 5
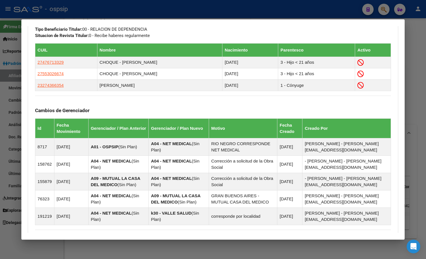
scroll to position [366, 0]
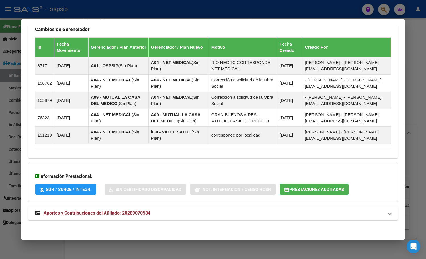
click at [128, 212] on span "Aportes y Contribuciones del Afiliado: 20289070584" at bounding box center [97, 212] width 107 height 5
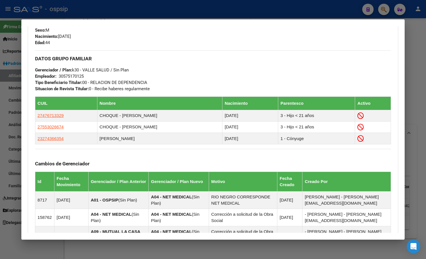
scroll to position [252, 0]
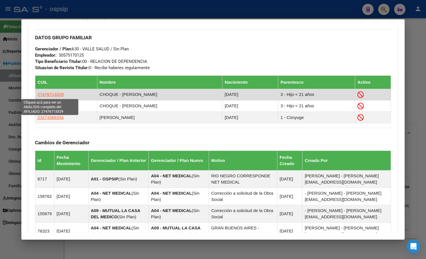
click at [42, 94] on span "27476713329" at bounding box center [51, 94] width 26 height 5
type textarea "27476713329"
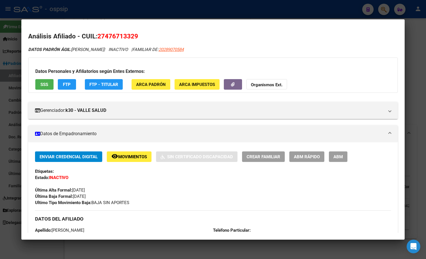
click at [127, 157] on span "Movimientos" at bounding box center [132, 156] width 29 height 5
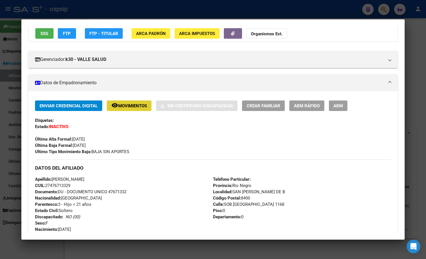
scroll to position [171, 0]
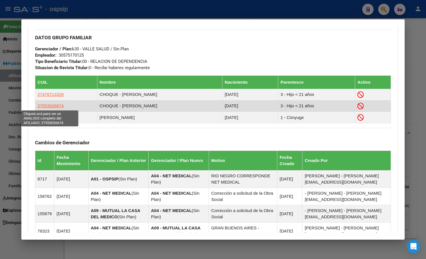
click at [44, 105] on span "27553026674" at bounding box center [51, 105] width 26 height 5
type textarea "27553026674"
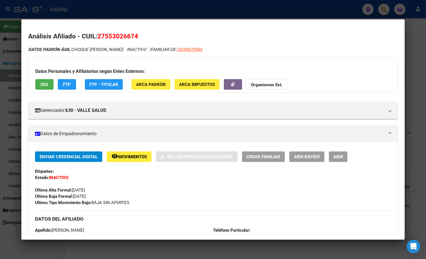
click at [120, 160] on button "remove_red_eye Movimientos" at bounding box center [129, 156] width 45 height 11
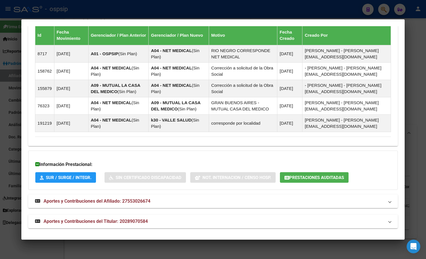
scroll to position [401, 0]
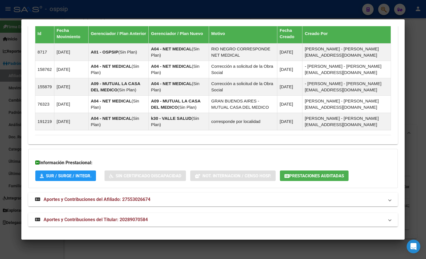
click at [113, 219] on span "Aportes y Contribuciones del Titular: 20289070584" at bounding box center [96, 219] width 104 height 5
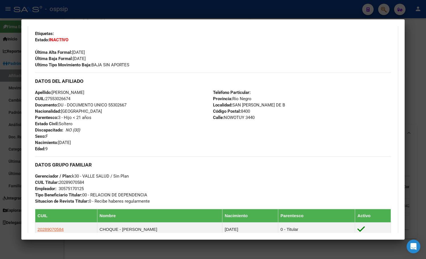
scroll to position [31, 0]
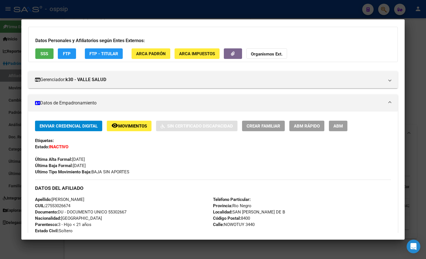
click at [39, 52] on button "SSS" at bounding box center [44, 53] width 18 height 11
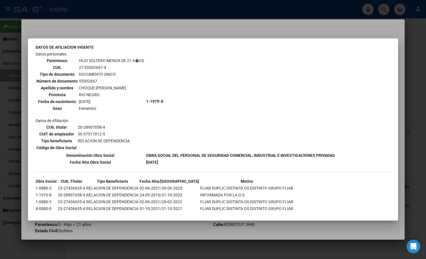
scroll to position [348, 0]
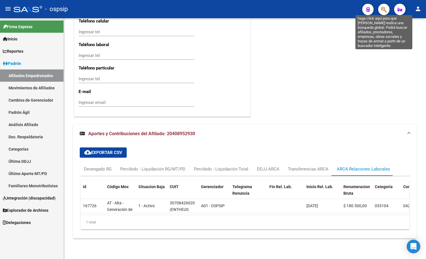
click at [383, 7] on icon "button" at bounding box center [384, 9] width 6 height 7
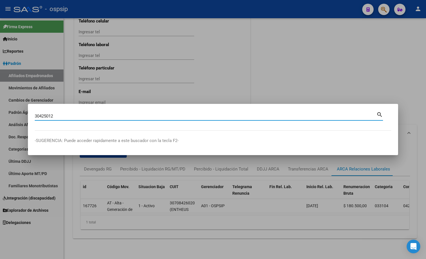
type input "30425012"
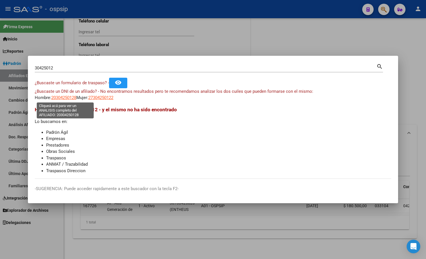
click at [62, 97] on span "20304250128" at bounding box center [63, 97] width 25 height 5
type textarea "20304250128"
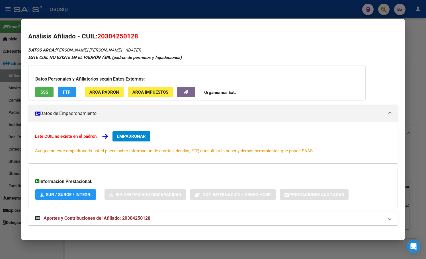
drag, startPoint x: 99, startPoint y: 35, endPoint x: 142, endPoint y: 39, distance: 43.4
click at [142, 39] on h2 "Análisis Afiliado - CUIL: 20304250128" at bounding box center [212, 37] width 369 height 10
copy span "20304250128"
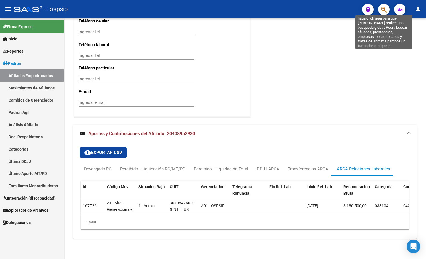
click at [384, 7] on icon "button" at bounding box center [384, 9] width 6 height 7
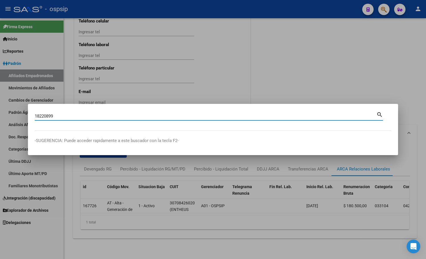
type input "18220899"
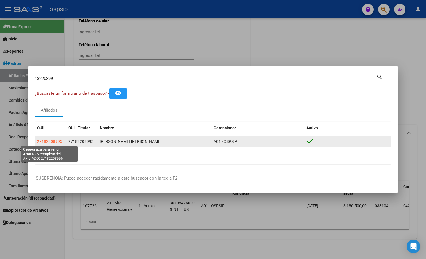
click at [50, 140] on span "27182208995" at bounding box center [49, 141] width 25 height 5
type textarea "27182208995"
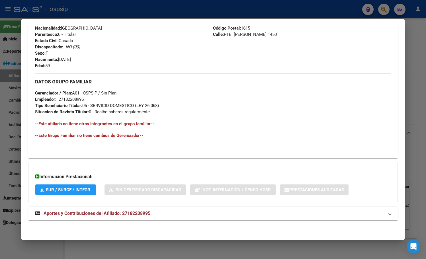
scroll to position [226, 0]
click at [133, 214] on span "Aportes y Contribuciones del Afiliado: 27182208995" at bounding box center [97, 212] width 107 height 5
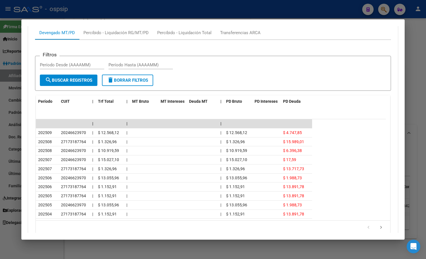
scroll to position [453, 0]
click at [110, 114] on datatable-header "Período CUIT | Trf Total | MT Bruto MT Intereses Deuda MT | PD Bruto PD Interes…" at bounding box center [211, 107] width 350 height 24
click at [231, 32] on div "Transferencias ARCA" at bounding box center [240, 32] width 40 height 6
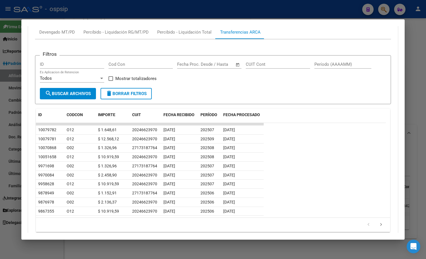
click at [180, 222] on datatable-pager "1 2 3 4 5" at bounding box center [213, 225] width 348 height 10
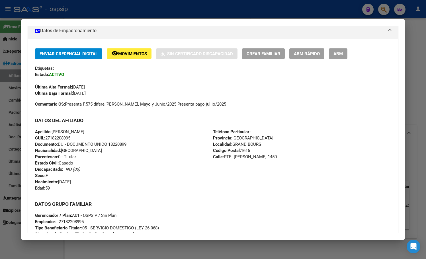
scroll to position [0, 0]
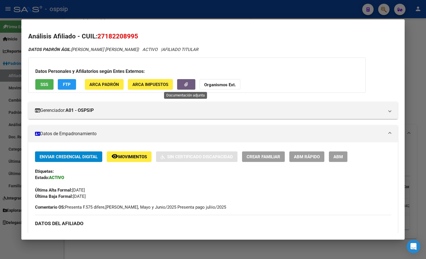
click at [184, 83] on icon "button" at bounding box center [186, 84] width 4 height 4
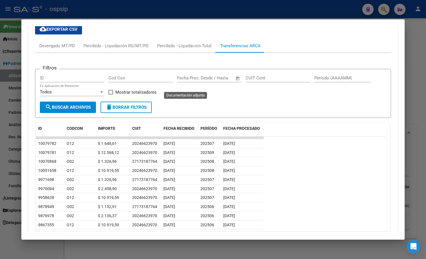
scroll to position [479, 0]
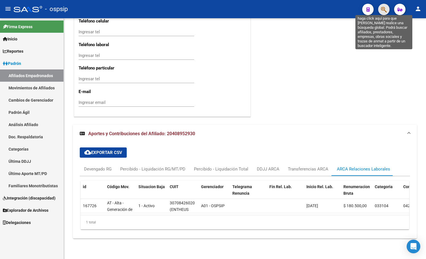
click at [385, 11] on icon "button" at bounding box center [384, 9] width 6 height 7
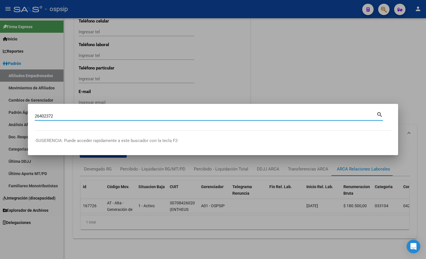
type input "26402372"
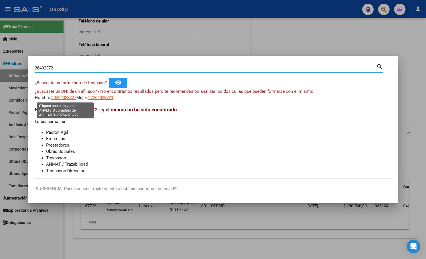
click at [59, 97] on span "20264023727" at bounding box center [63, 97] width 25 height 5
type textarea "20264023727"
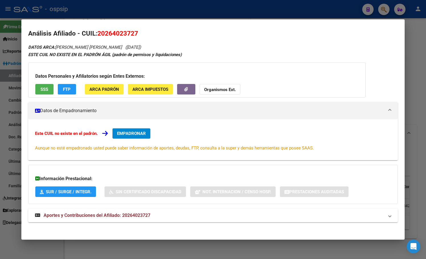
scroll to position [5, 0]
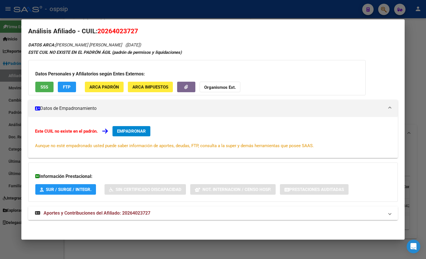
click at [135, 212] on span "Aportes y Contribuciones del Afiliado: 20264023727" at bounding box center [97, 212] width 107 height 5
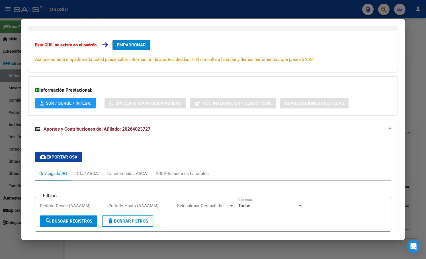
scroll to position [34, 0]
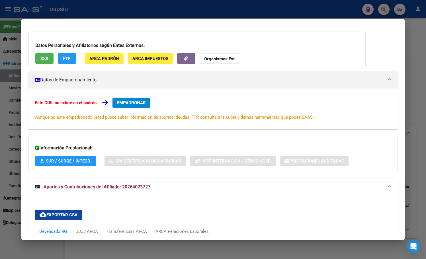
click at [131, 100] on button "EMPADRONAR" at bounding box center [131, 103] width 38 height 10
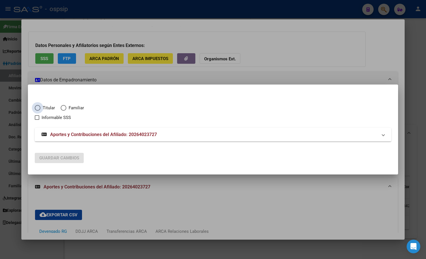
click at [38, 106] on span "Elija una opción" at bounding box center [38, 108] width 6 height 6
click at [38, 106] on input "Titular" at bounding box center [38, 108] width 6 height 6
radio input "true"
checkbox input "true"
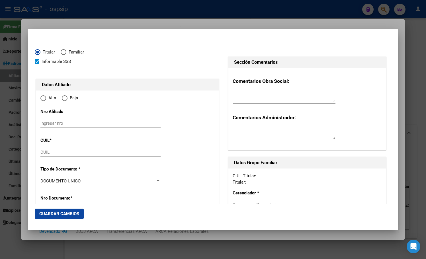
type input "20-26402372-7"
type input "26402372"
type input "[PERSON_NAME]"
type input "[DATE]"
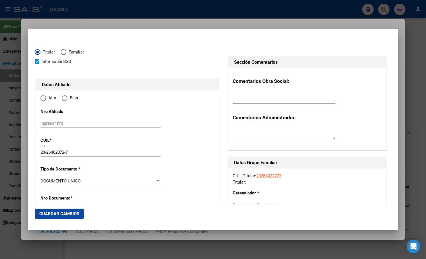
type input "SARANDI"
type input "1872"
type input "TAPALQUE"
type input "2375"
radio input "true"
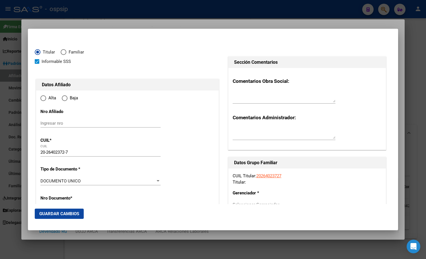
type input "SARANDI"
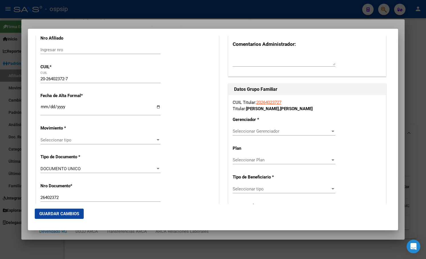
scroll to position [85, 0]
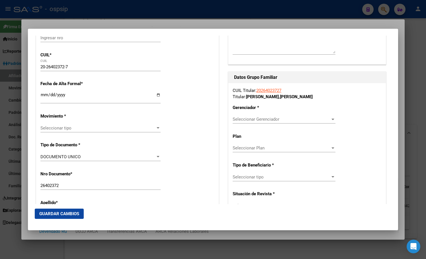
click at [41, 96] on input "Ingresar fecha" at bounding box center [100, 97] width 120 height 9
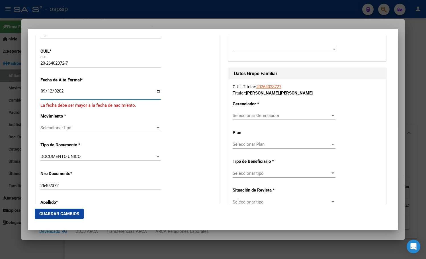
type input "[DATE]"
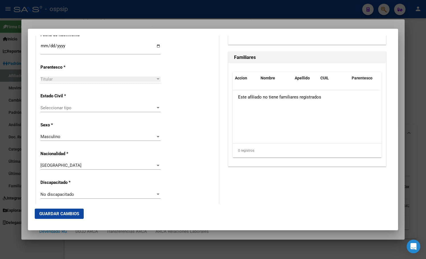
scroll to position [342, 0]
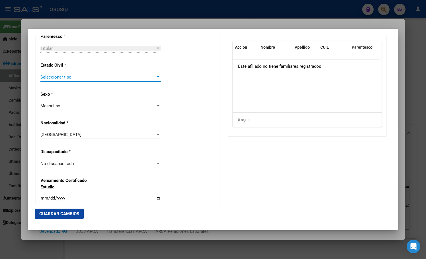
click at [53, 79] on span "Seleccionar tipo" at bounding box center [97, 77] width 115 height 5
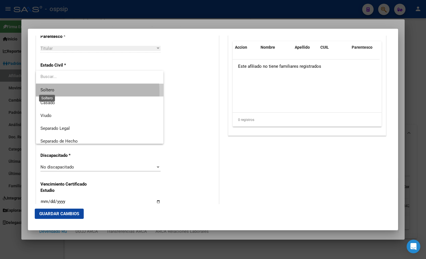
drag, startPoint x: 52, startPoint y: 92, endPoint x: 52, endPoint y: 89, distance: 3.1
click at [52, 92] on span "Soltero" at bounding box center [47, 89] width 14 height 5
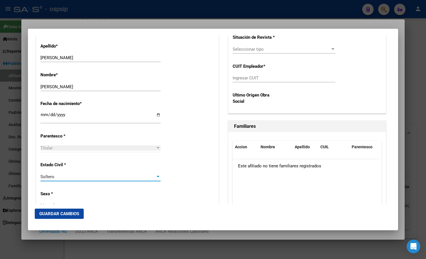
scroll to position [142, 0]
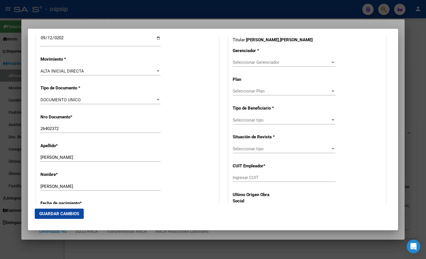
click at [248, 61] on span "Seleccionar Gerenciador" at bounding box center [282, 62] width 98 height 5
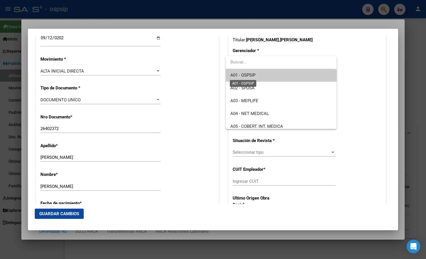
click at [245, 73] on span "A01 - OSPSIP" at bounding box center [242, 75] width 25 height 5
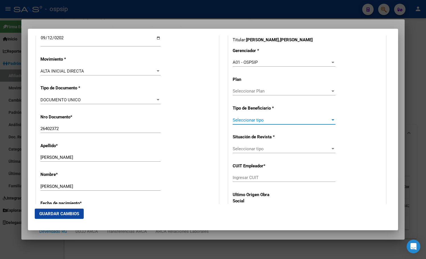
click at [244, 120] on span "Seleccionar tipo" at bounding box center [282, 120] width 98 height 5
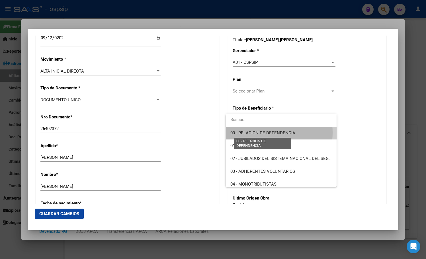
click at [246, 133] on span "00 - RELACION DE DEPENDENCIA" at bounding box center [262, 132] width 65 height 5
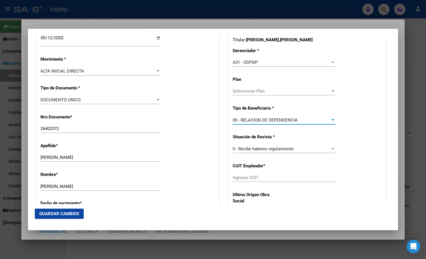
type input "30-71482631-6"
click at [56, 214] on span "Guardar Cambios" at bounding box center [59, 213] width 40 height 5
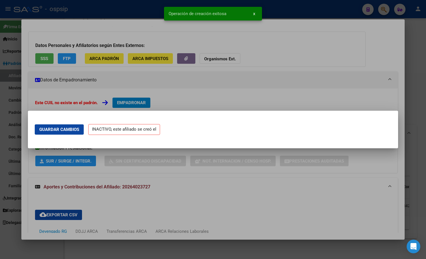
scroll to position [0, 0]
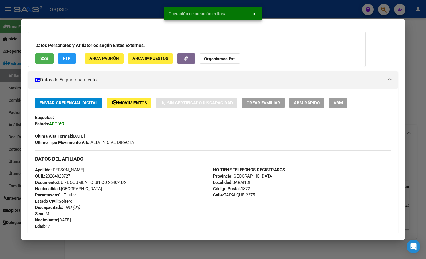
drag, startPoint x: 336, startPoint y: 103, endPoint x: 338, endPoint y: 110, distance: 7.1
click at [336, 103] on span "ABM" at bounding box center [337, 102] width 9 height 5
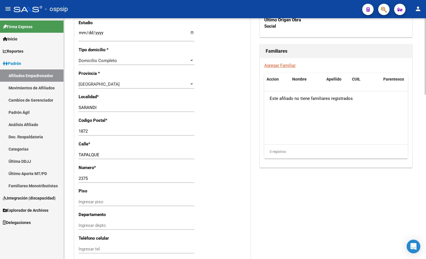
scroll to position [515, 0]
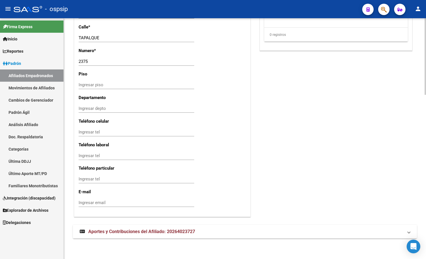
click at [115, 230] on span "Aportes y Contribuciones del Afiliado: 20264023727" at bounding box center [141, 231] width 107 height 5
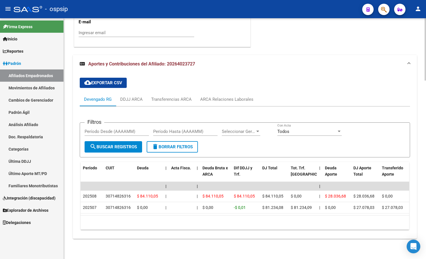
scroll to position [691, 0]
click at [227, 96] on div "ARCA Relaciones Laborales" at bounding box center [226, 99] width 53 height 6
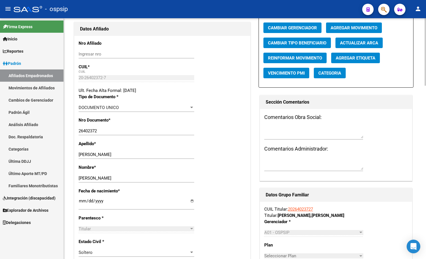
scroll to position [0, 0]
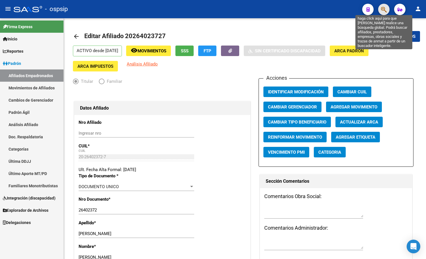
click at [385, 10] on icon "button" at bounding box center [384, 9] width 6 height 7
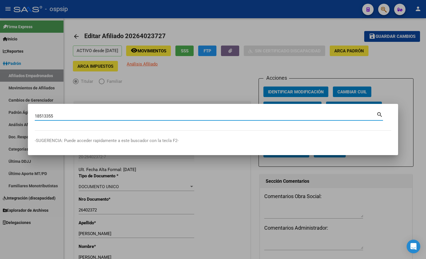
type input "18513355"
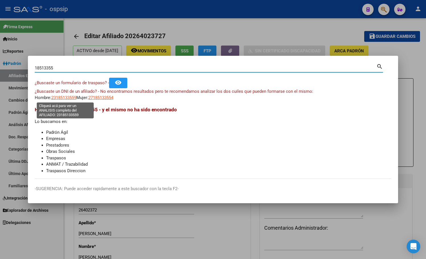
click at [62, 95] on span "23185133559" at bounding box center [63, 97] width 25 height 5
type textarea "23185133559"
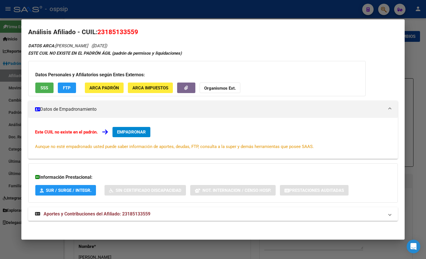
scroll to position [5, 0]
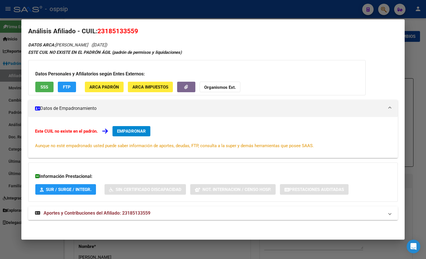
click at [128, 212] on span "Aportes y Contribuciones del Afiliado: 23185133559" at bounding box center [97, 212] width 107 height 5
click at [133, 128] on button "EMPADRONAR" at bounding box center [131, 131] width 38 height 10
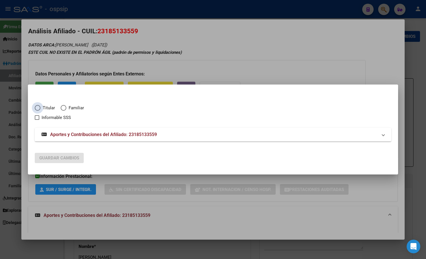
click at [38, 108] on span "Elija una opción" at bounding box center [38, 108] width 0 height 0
click at [38, 108] on input "Titular" at bounding box center [38, 108] width 6 height 6
radio input "true"
checkbox input "true"
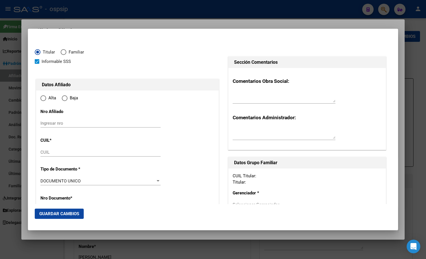
type input "23-18513355-9"
type input "18513355"
type input "[PERSON_NAME]"
type input "[DATE]"
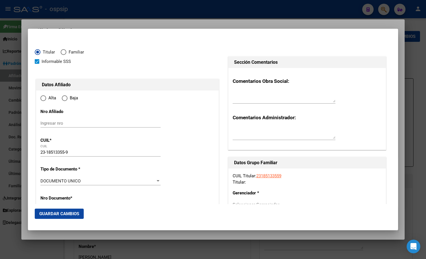
type input "FCO. [GEOGRAPHIC_DATA]"
type input "2701"
type input "CUARTEL XVI"
radio input "true"
type input "FCO. [GEOGRAPHIC_DATA]"
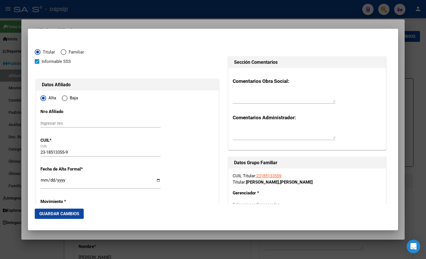
click at [44, 180] on input "Ingresar fecha" at bounding box center [100, 182] width 120 height 9
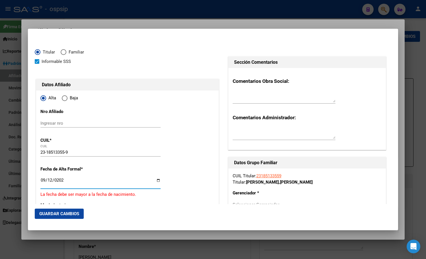
type input "[DATE]"
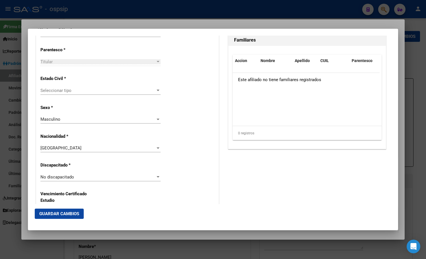
scroll to position [350, 0]
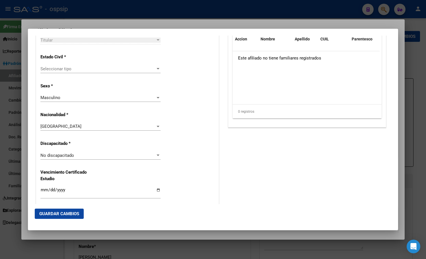
click at [56, 67] on span "Seleccionar tipo" at bounding box center [97, 68] width 115 height 5
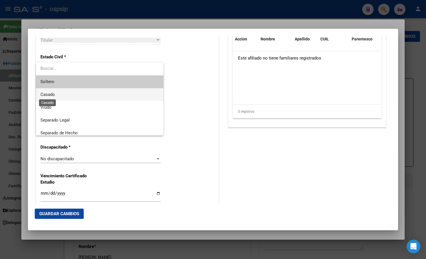
click at [50, 93] on span "Casado" at bounding box center [47, 94] width 15 height 5
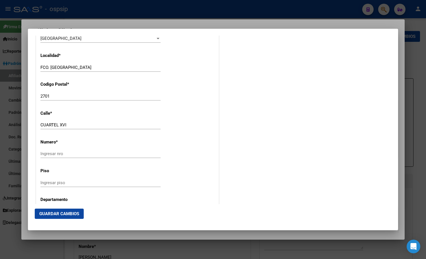
scroll to position [578, 0]
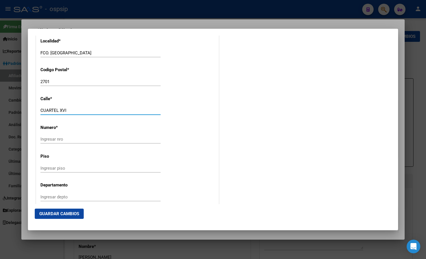
drag, startPoint x: 72, startPoint y: 111, endPoint x: 15, endPoint y: 111, distance: 56.6
click at [15, 111] on div "18513355 Buscar (apellido, dni, cuil, nro traspaso, cuit, obra social) search ¿…" at bounding box center [213, 129] width 426 height 259
paste input "[DATE][PERSON_NAME]"
click at [103, 109] on input "[DATE][PERSON_NAME]" at bounding box center [100, 110] width 120 height 5
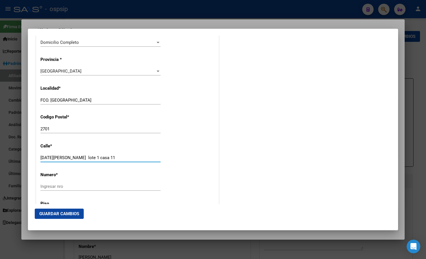
scroll to position [521, 0]
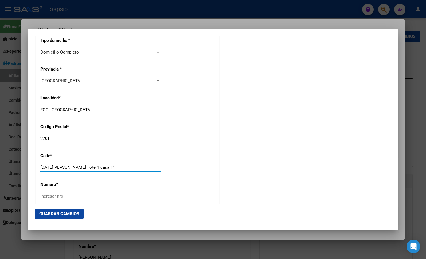
type input "[DATE][PERSON_NAME] lote 1 casa 11"
click at [53, 81] on span "[GEOGRAPHIC_DATA]" at bounding box center [60, 80] width 41 height 5
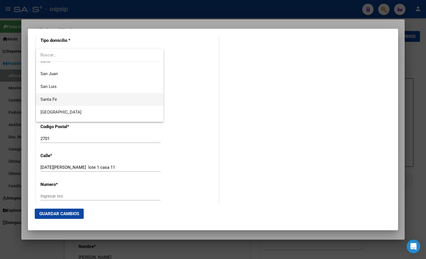
scroll to position [114, 0]
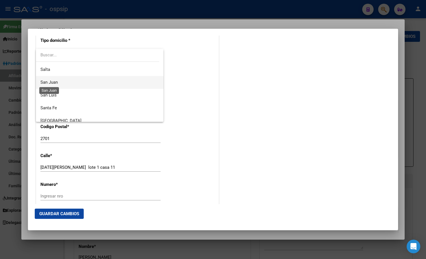
click at [52, 81] on span "San Juan" at bounding box center [48, 82] width 17 height 5
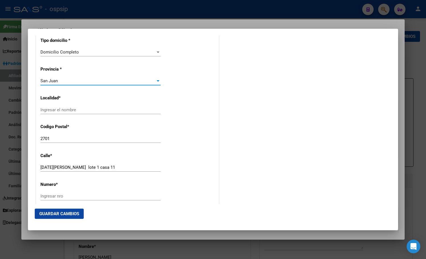
click at [54, 109] on input "Ingresar el nombre" at bounding box center [100, 109] width 120 height 5
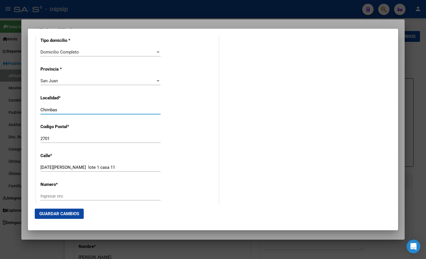
type input "Chimbas"
drag, startPoint x: 52, startPoint y: 139, endPoint x: 30, endPoint y: 137, distance: 22.9
click at [30, 137] on mat-dialog-content "Titular Familiar Informable SSS Datos Afiliado Alta Baja Nro Afiliado Ingresar …" at bounding box center [213, 120] width 370 height 168
type input "5413"
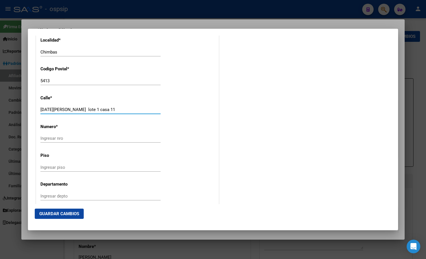
scroll to position [578, 0]
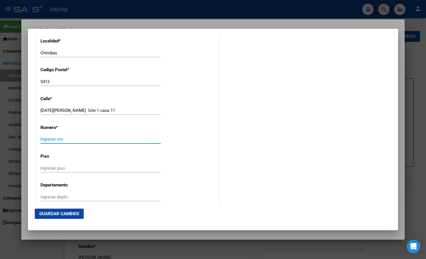
drag, startPoint x: 129, startPoint y: 138, endPoint x: 126, endPoint y: 141, distance: 4.7
click at [129, 137] on input "Ingresar nro" at bounding box center [100, 139] width 120 height 5
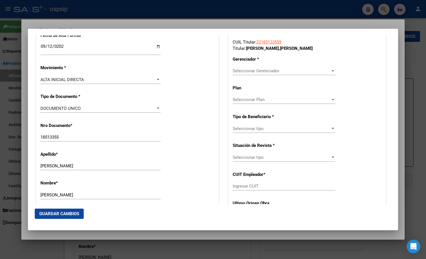
scroll to position [131, 0]
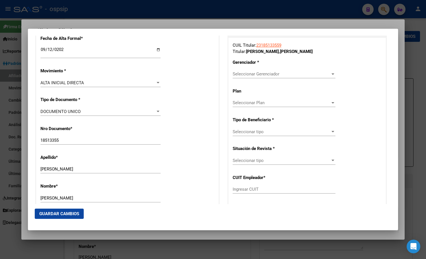
type input "11"
click at [253, 72] on span "Seleccionar Gerenciador" at bounding box center [282, 73] width 98 height 5
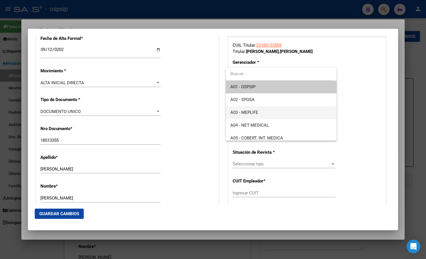
scroll to position [28, 0]
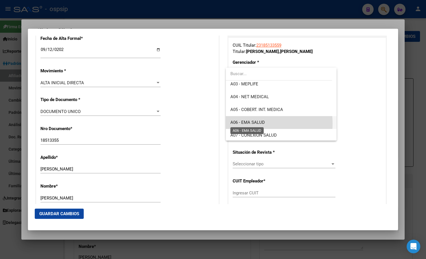
click at [253, 124] on span "A06 - EMA SALUD" at bounding box center [247, 122] width 34 height 5
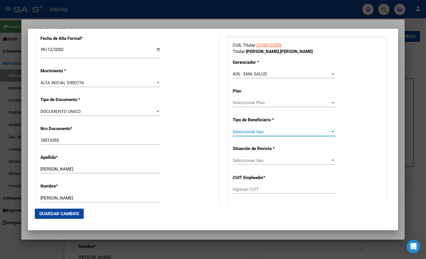
click at [243, 131] on span "Seleccionar tipo" at bounding box center [282, 131] width 98 height 5
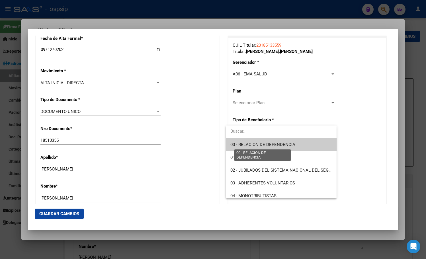
click at [244, 145] on span "00 - RELACION DE DEPENDENCIA" at bounding box center [262, 144] width 65 height 5
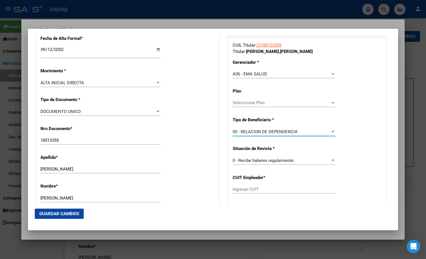
type input "30-71228856-2"
click at [43, 211] on button "Guardar Cambios" at bounding box center [59, 214] width 49 height 10
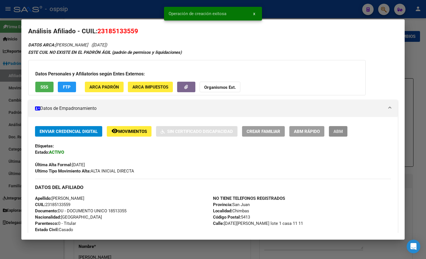
click at [338, 131] on span "ABM" at bounding box center [337, 131] width 9 height 5
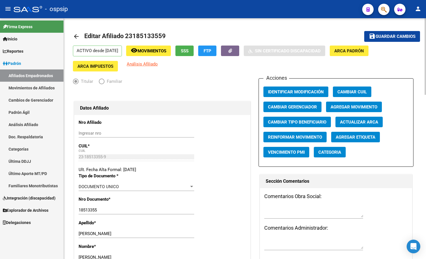
drag, startPoint x: 276, startPoint y: 29, endPoint x: 269, endPoint y: 33, distance: 8.2
click at [276, 29] on mat-toolbar-row "arrow_back Editar Afiliado 23185133559" at bounding box center [207, 36] width 268 height 18
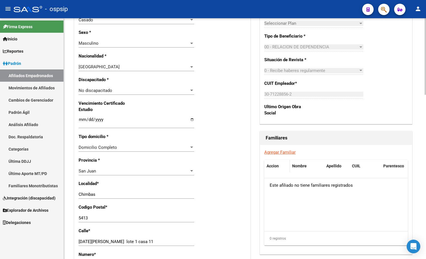
scroll to position [313, 0]
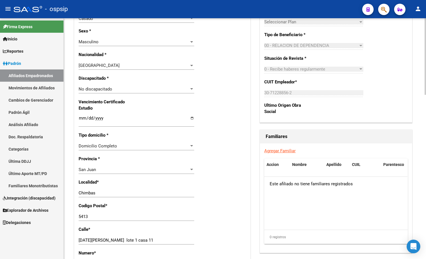
click at [281, 151] on link "Agregar Familiar" at bounding box center [279, 150] width 31 height 5
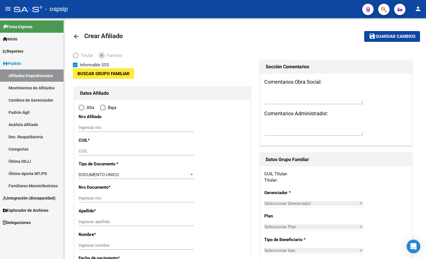
type input "30-71228856-2"
type input "Chimbas"
type input "5413"
type input "[DATE][PERSON_NAME] lote 1 casa 11"
type input "11"
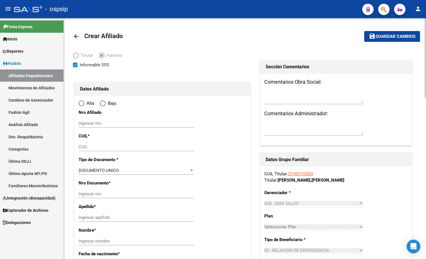
radio input "true"
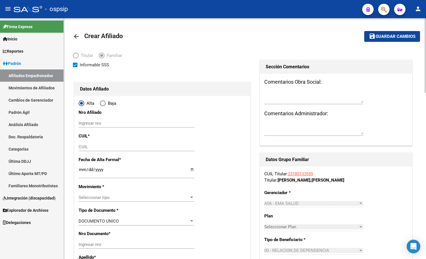
type input "30-71228856-2"
click at [89, 149] on input "CUIL" at bounding box center [137, 146] width 116 height 5
type input "27-17504598-3"
type input "17504598"
type input "[PERSON_NAME]"
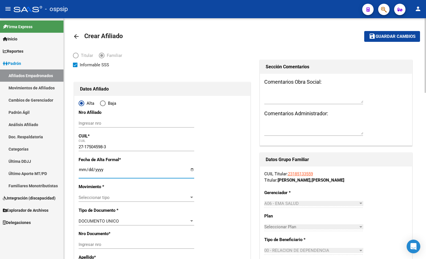
type input "[PERSON_NAME]"
type input "[DATE]"
type input "PERGAMINO"
type input "2700"
type input "RUTA 188 KM.67,500"
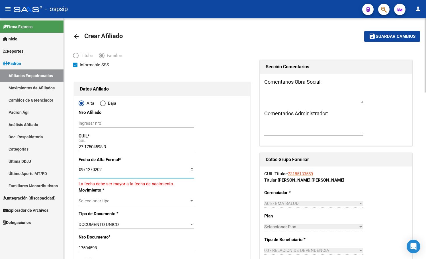
type input "[DATE]"
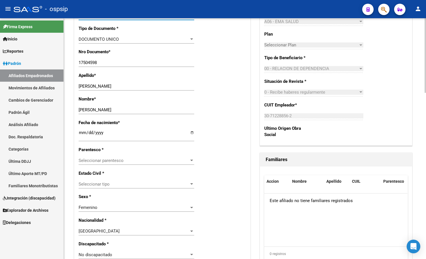
scroll to position [199, 0]
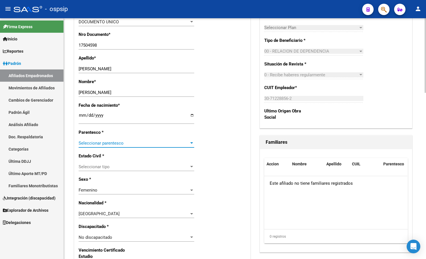
click at [84, 142] on span "Seleccionar parentesco" at bounding box center [134, 143] width 110 height 5
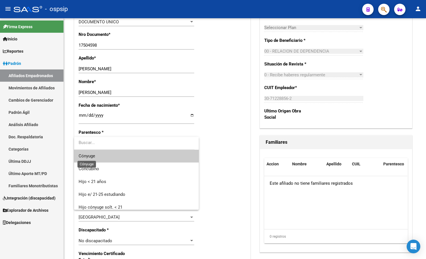
click at [89, 155] on span "Cónyuge" at bounding box center [87, 155] width 17 height 5
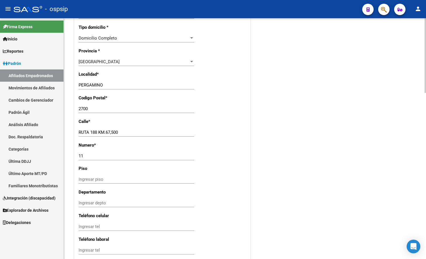
scroll to position [427, 0]
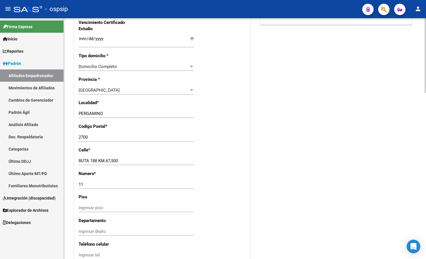
click at [88, 89] on span "[GEOGRAPHIC_DATA]" at bounding box center [99, 90] width 41 height 5
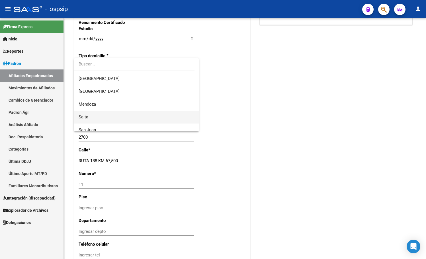
scroll to position [85, 0]
click at [88, 118] on span "San Juan" at bounding box center [87, 120] width 17 height 5
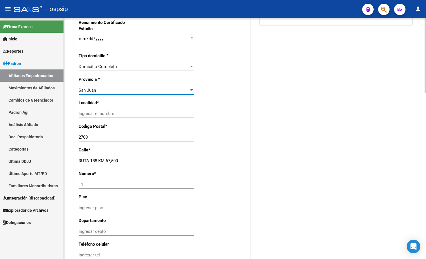
click at [87, 114] on input "Ingresar el nombre" at bounding box center [137, 113] width 116 height 5
type input "chimbas"
drag, startPoint x: 95, startPoint y: 138, endPoint x: 63, endPoint y: 135, distance: 32.0
click at [63, 135] on mat-sidenav-container "Firma Express Inicio Calendario SSS Instructivos Contacto OS Reportes Padrón Tr…" at bounding box center [213, 138] width 426 height 241
type input "5413"
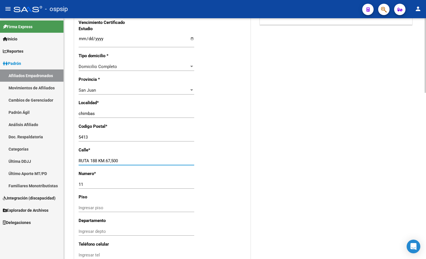
paste input "[DATE][PERSON_NAME]"
click at [122, 162] on input "[DATE][PERSON_NAME]" at bounding box center [137, 160] width 116 height 5
paste input "Lote11 casa11"
type input "[DATE][PERSON_NAME] Lote11 casa11"
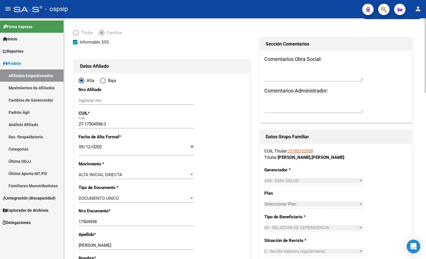
scroll to position [0, 0]
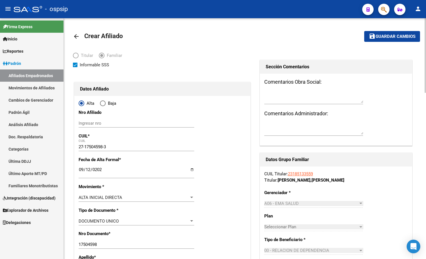
click at [389, 36] on span "Guardar cambios" at bounding box center [395, 36] width 40 height 5
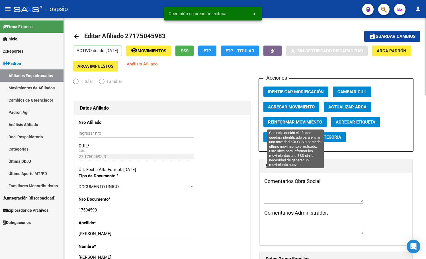
radio input "true"
type input "30-71228856-2"
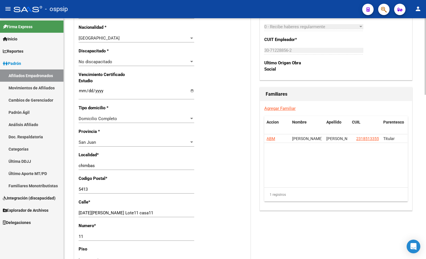
scroll to position [342, 0]
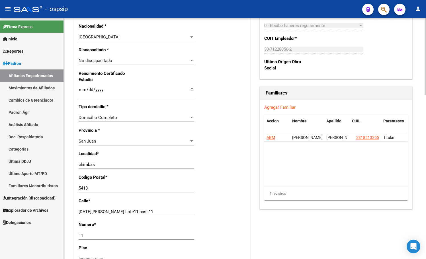
click at [276, 107] on link "Agregar Familiar" at bounding box center [279, 107] width 31 height 5
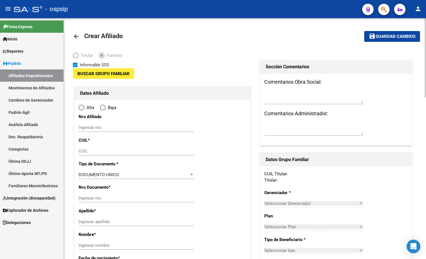
type input "30-71228856-2"
type input "Chimbas"
type input "5413"
type input "[DATE][PERSON_NAME] lote 1 casa 11"
type input "11"
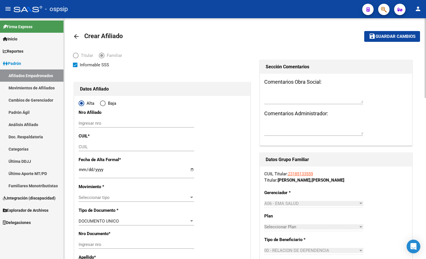
radio input "true"
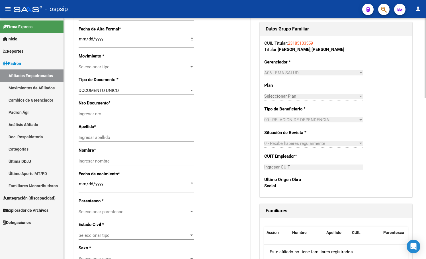
scroll to position [142, 0]
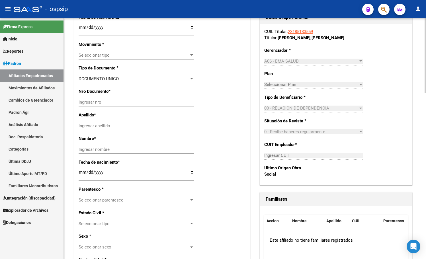
type input "30-71228856-2"
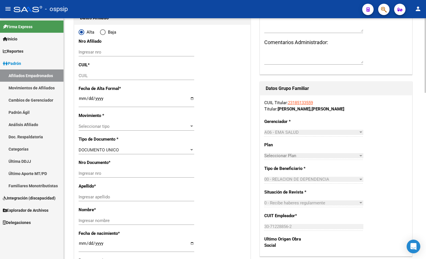
scroll to position [0, 0]
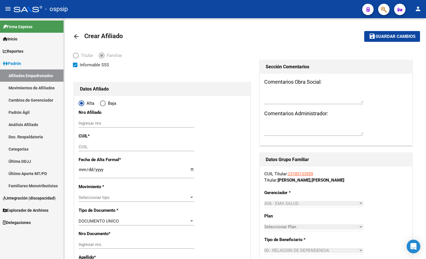
drag, startPoint x: 75, startPoint y: 34, endPoint x: 77, endPoint y: 66, distance: 32.8
click at [76, 34] on mat-icon "arrow_back" at bounding box center [76, 36] width 7 height 7
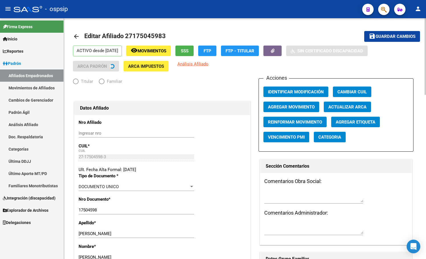
radio input "true"
type input "30-71228856-2"
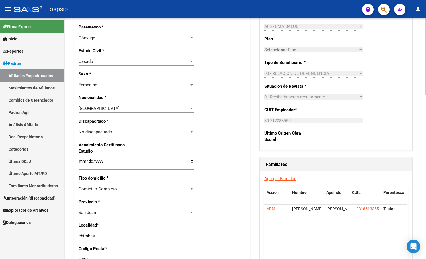
scroll to position [342, 0]
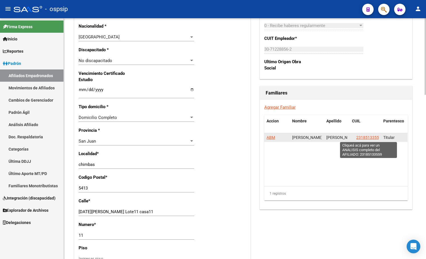
click at [368, 138] on span "23185133559" at bounding box center [368, 137] width 25 height 5
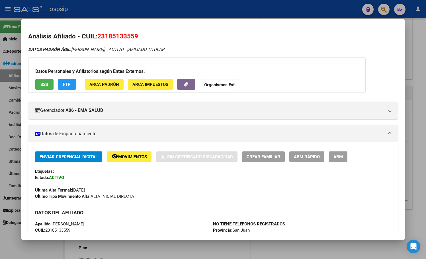
click at [335, 155] on span "ABM" at bounding box center [337, 156] width 9 height 5
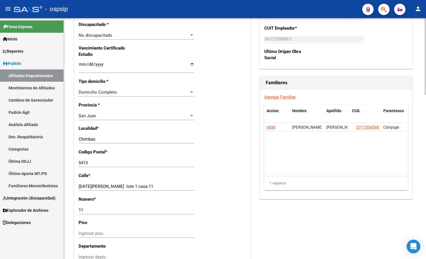
scroll to position [370, 0]
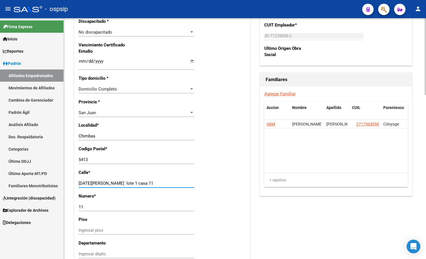
click at [116, 182] on input "[DATE][PERSON_NAME] lote 1 casa 11" at bounding box center [137, 183] width 116 height 5
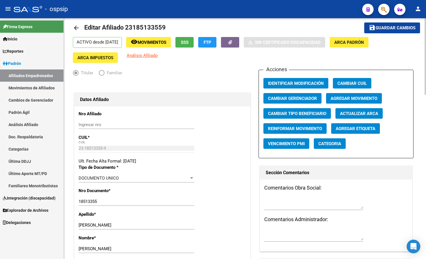
scroll to position [0, 0]
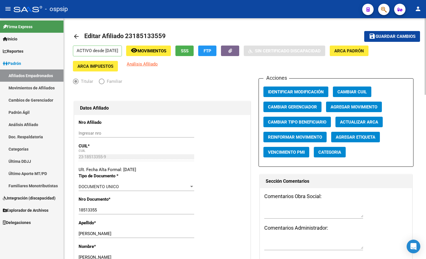
type input "[DATE][PERSON_NAME] lote 11 casa 11"
click at [396, 34] on span "Guardar cambios" at bounding box center [395, 36] width 40 height 5
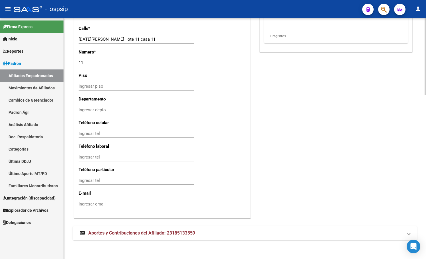
scroll to position [515, 0]
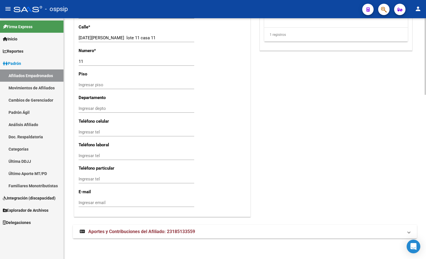
click at [134, 230] on span "Aportes y Contribuciones del Afiliado: 23185133559" at bounding box center [141, 231] width 107 height 5
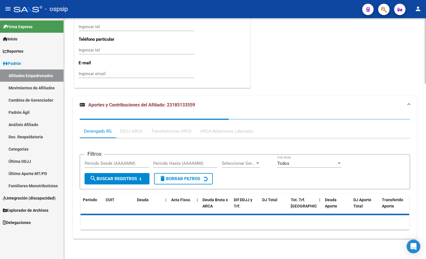
scroll to position [645, 0]
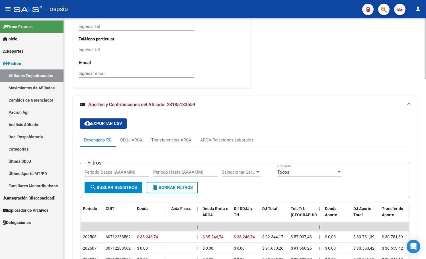
click at [222, 139] on div "ARCA Relaciones Laborales" at bounding box center [226, 140] width 53 height 6
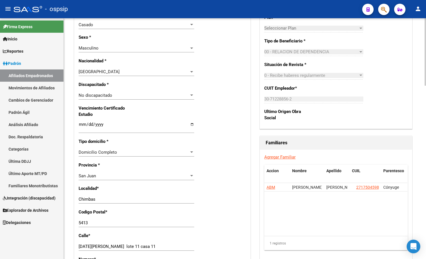
scroll to position [165, 0]
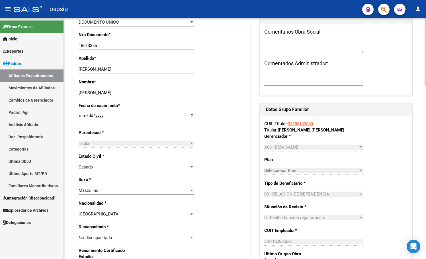
click at [140, 115] on input "[DATE]" at bounding box center [137, 117] width 116 height 9
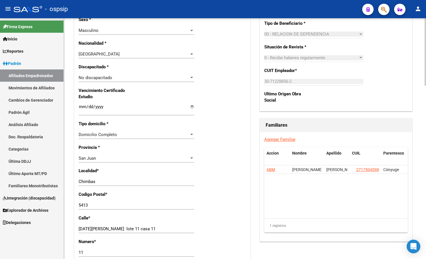
scroll to position [335, 0]
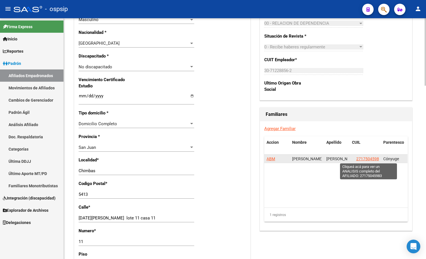
click at [366, 158] on span "27175045983" at bounding box center [368, 159] width 25 height 5
type textarea "27175045983"
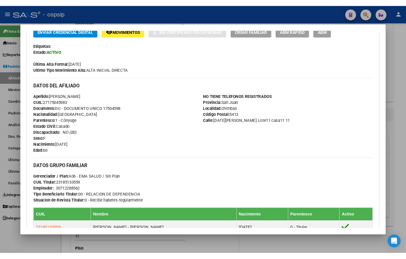
scroll to position [142, 0]
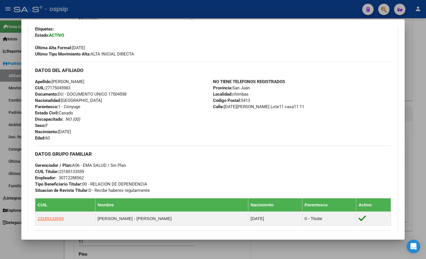
click at [144, 134] on div "Apellido: [PERSON_NAME]: 27175045983 Documento: DU - DOCUMENTO UNICO 17504598 N…" at bounding box center [124, 110] width 178 height 63
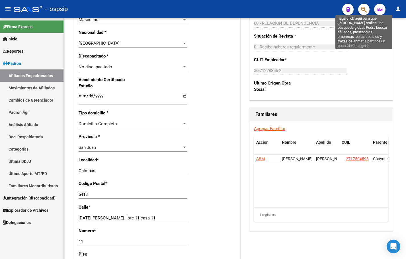
click at [364, 10] on icon "button" at bounding box center [364, 9] width 6 height 7
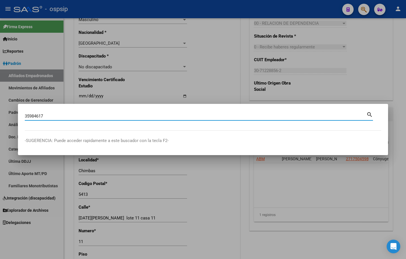
type input "35984617"
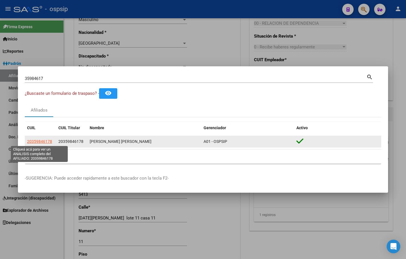
click at [38, 141] on span "20359846178" at bounding box center [39, 141] width 25 height 5
type textarea "20359846178"
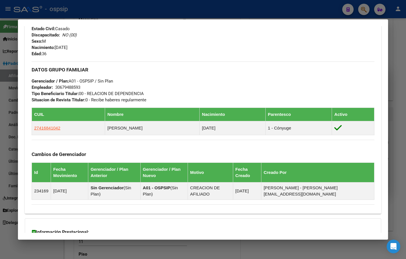
scroll to position [219, 0]
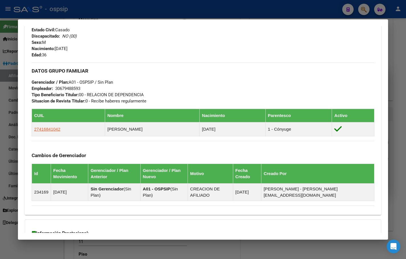
click at [182, 43] on div "Apellido: [PERSON_NAME]: 20359846178 Documento: DU - DOCUMENTO UNICO 35984617 N…" at bounding box center [117, 26] width 171 height 63
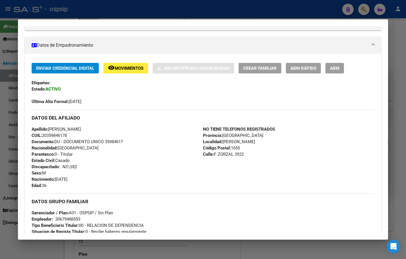
scroll to position [77, 0]
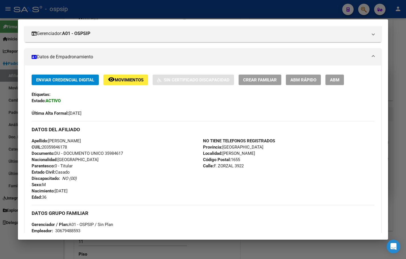
click at [336, 79] on span "ABM" at bounding box center [334, 79] width 9 height 5
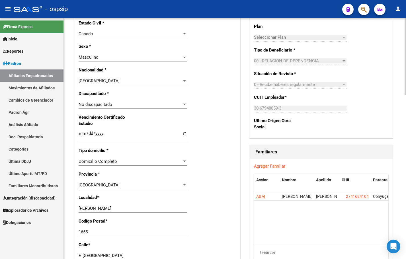
scroll to position [313, 0]
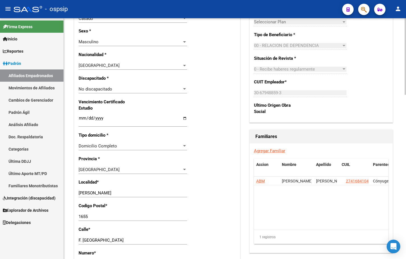
click at [270, 151] on link "Agregar Familiar" at bounding box center [269, 150] width 31 height 5
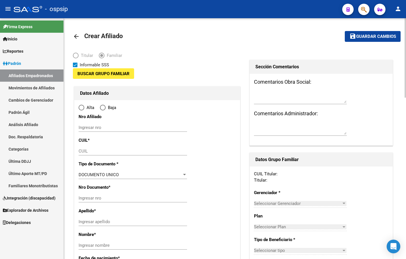
type input "30-67948859-3"
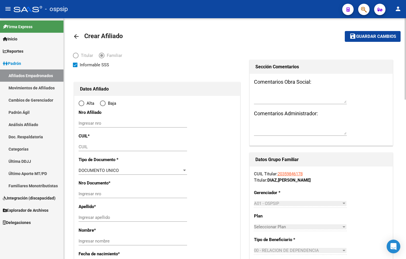
type input "[PERSON_NAME]"
type input "1655"
type input "F. [GEOGRAPHIC_DATA]"
type input "3922"
radio input "true"
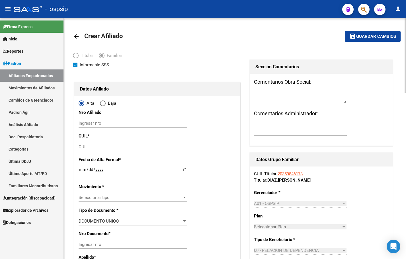
type input "30-67948859-3"
click at [86, 147] on input "CUIL" at bounding box center [133, 146] width 108 height 5
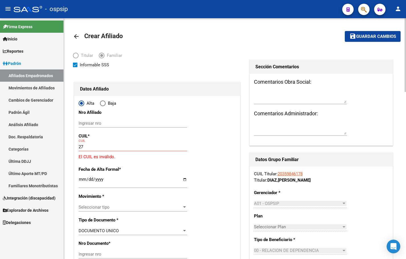
click at [93, 147] on input "27" at bounding box center [133, 146] width 108 height 5
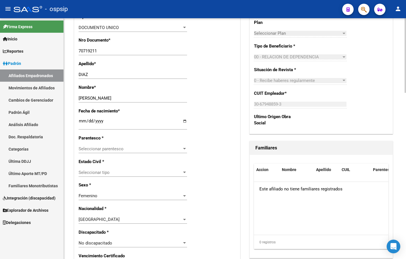
scroll to position [228, 0]
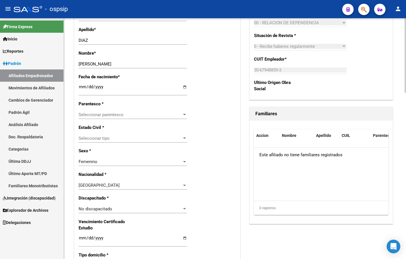
click at [98, 116] on span "Seleccionar parentesco" at bounding box center [130, 114] width 103 height 5
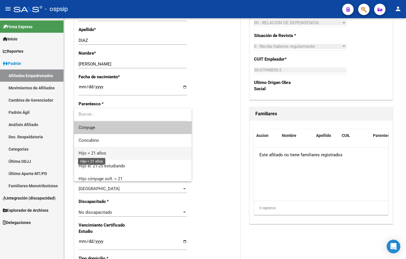
click at [91, 153] on span "Hijo < 21 años" at bounding box center [93, 153] width 28 height 5
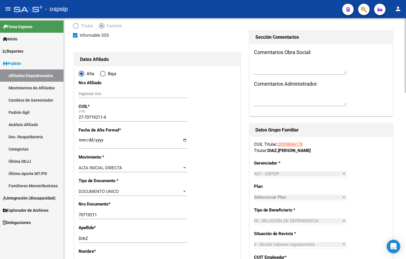
scroll to position [28, 0]
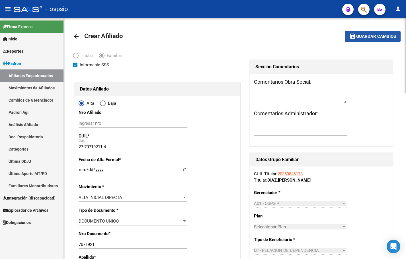
click at [368, 36] on span "Guardar cambios" at bounding box center [376, 36] width 40 height 5
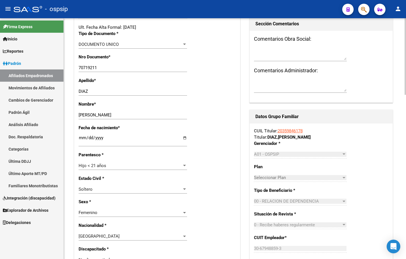
scroll to position [285, 0]
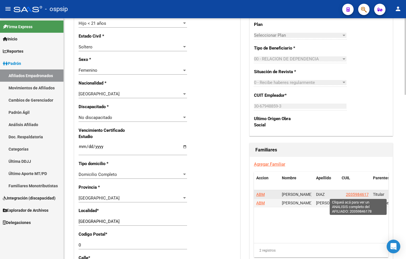
click at [357, 195] on span "20359846178" at bounding box center [358, 194] width 25 height 5
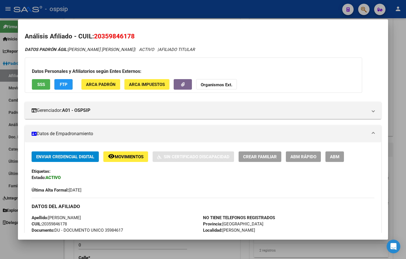
click at [120, 180] on div "Enviar Credencial Digital remove_red_eye Movimientos Sin Certificado Discapacid…" at bounding box center [203, 172] width 343 height 42
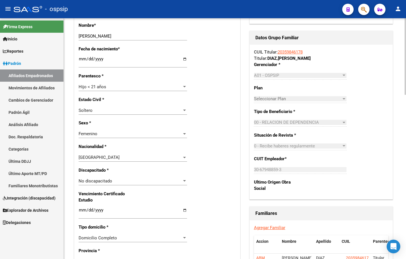
scroll to position [114, 0]
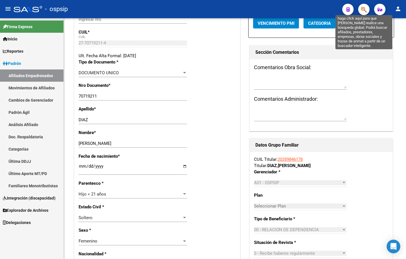
click at [363, 12] on icon "button" at bounding box center [364, 9] width 6 height 7
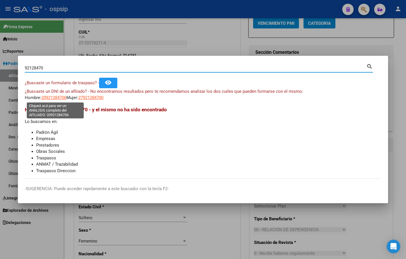
click at [57, 96] on span "20921284706" at bounding box center [53, 97] width 25 height 5
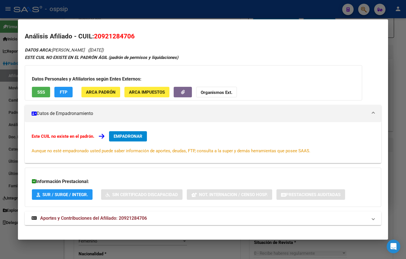
scroll to position [5, 0]
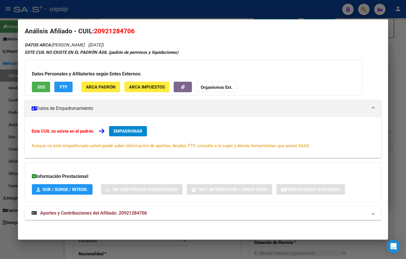
drag, startPoint x: 129, startPoint y: 209, endPoint x: 129, endPoint y: 212, distance: 3.1
click at [129, 212] on mat-expansion-panel-header "Aportes y Contribuciones del Afiliado: 20921284706" at bounding box center [203, 213] width 356 height 14
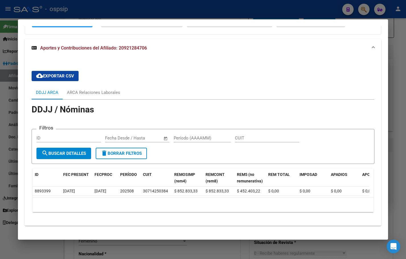
scroll to position [176, 0]
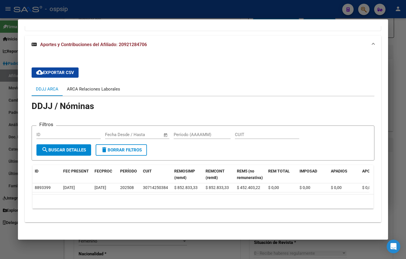
drag, startPoint x: 88, startPoint y: 89, endPoint x: 151, endPoint y: 127, distance: 73.6
click at [87, 89] on div "ARCA Relaciones Laborales" at bounding box center [93, 89] width 53 height 6
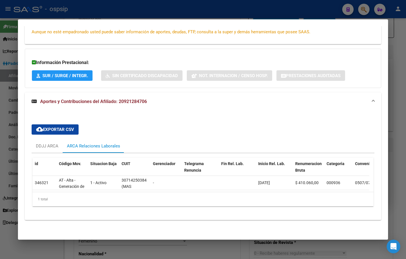
scroll to position [0, 0]
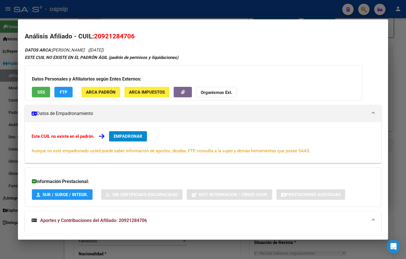
click at [212, 43] on div "Análisis Afiliado - CUIL: 20921284706 DATOS ARCA: [PERSON_NAME] ([DATE]) ESTE C…" at bounding box center [203, 192] width 356 height 320
click at [122, 136] on span "EMPADRONAR" at bounding box center [128, 136] width 29 height 5
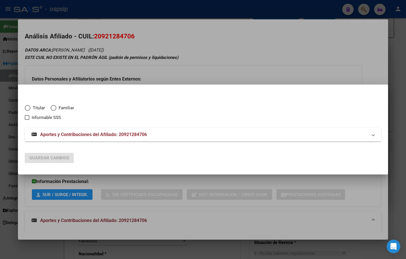
click at [211, 44] on div at bounding box center [203, 129] width 406 height 259
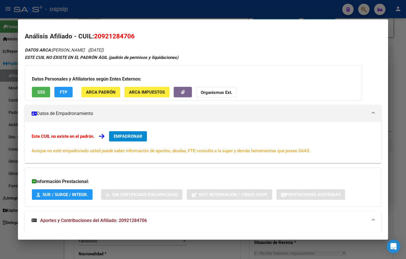
click at [123, 135] on span "EMPADRONAR" at bounding box center [128, 136] width 29 height 5
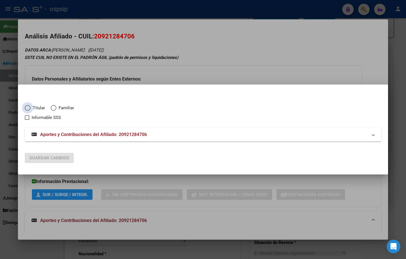
click at [27, 106] on span "Elija una opción" at bounding box center [28, 108] width 6 height 6
click at [27, 106] on input "Titular" at bounding box center [28, 108] width 6 height 6
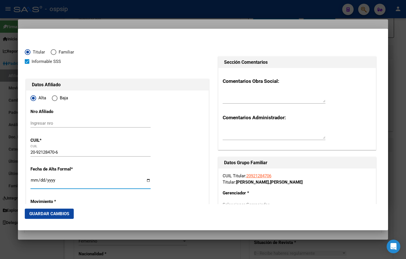
click at [33, 181] on input "Ingresar fecha" at bounding box center [90, 182] width 120 height 9
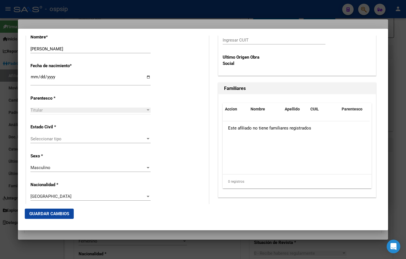
scroll to position [293, 0]
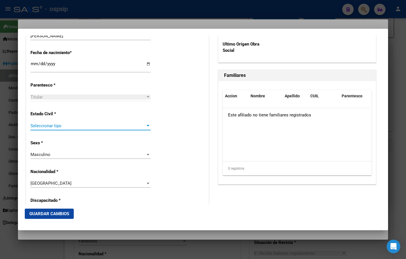
click at [34, 125] on span "Seleccionar tipo" at bounding box center [87, 125] width 115 height 5
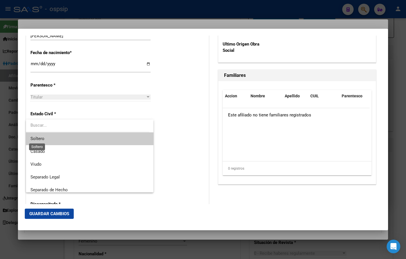
click at [36, 139] on span "Soltero" at bounding box center [37, 138] width 14 height 5
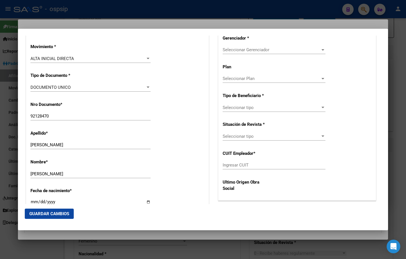
scroll to position [151, 0]
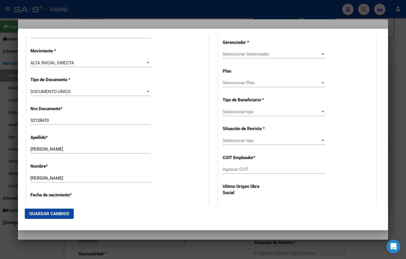
click at [244, 53] on span "Seleccionar Gerenciador" at bounding box center [272, 54] width 98 height 5
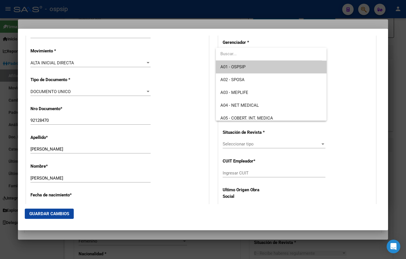
click at [246, 67] on span "A01 - OSPSIP" at bounding box center [270, 67] width 101 height 13
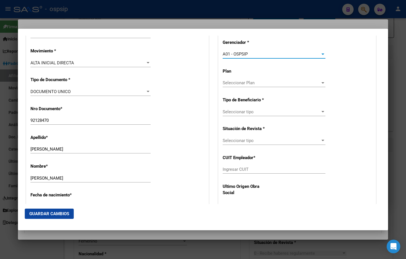
click at [237, 110] on span "Seleccionar tipo" at bounding box center [272, 111] width 98 height 5
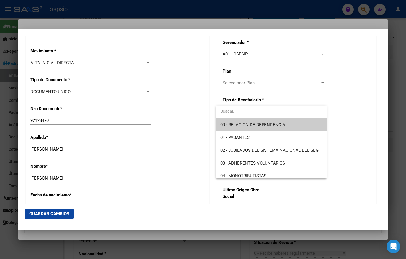
click at [241, 124] on span "00 - RELACION DE DEPENDENCIA" at bounding box center [252, 124] width 65 height 5
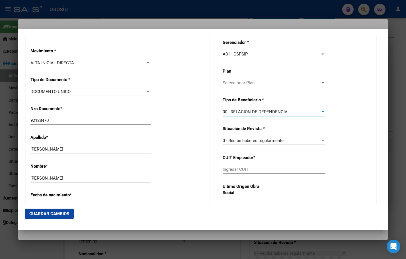
click at [231, 167] on div "Ingresar CUIT" at bounding box center [274, 169] width 103 height 9
drag, startPoint x: 343, startPoint y: 61, endPoint x: 338, endPoint y: 65, distance: 6.9
click at [343, 60] on div "CUIL Titular: 20921284706 Titular: [PERSON_NAME] , [PERSON_NAME] * A01 - OSPSIP…" at bounding box center [296, 111] width 157 height 187
click at [225, 170] on input "Ingresar CUIT" at bounding box center [274, 169] width 103 height 5
click at [35, 211] on span "Guardar Cambios" at bounding box center [49, 213] width 40 height 5
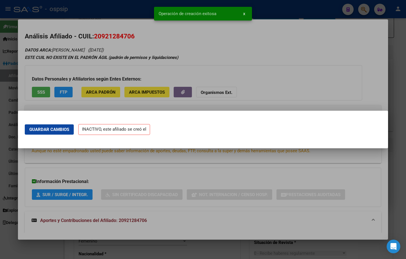
scroll to position [0, 0]
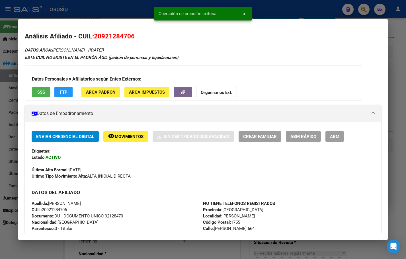
click at [335, 137] on span "ABM" at bounding box center [334, 136] width 9 height 5
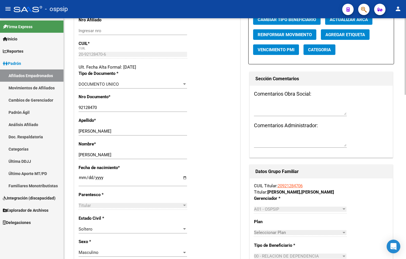
scroll to position [114, 0]
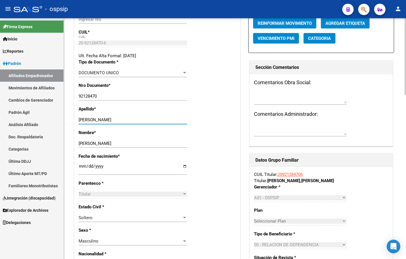
click at [102, 119] on input "[PERSON_NAME]" at bounding box center [133, 119] width 108 height 5
drag, startPoint x: 91, startPoint y: 141, endPoint x: 71, endPoint y: 143, distance: 19.5
click at [102, 119] on input "[PERSON_NAME]" at bounding box center [133, 119] width 108 height 5
paste input "[PERSON_NAME]"
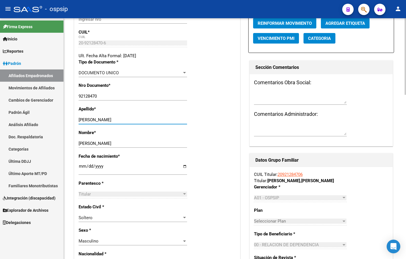
click at [81, 143] on input "[PERSON_NAME]" at bounding box center [133, 143] width 108 height 5
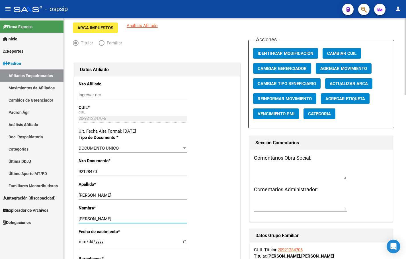
scroll to position [0, 0]
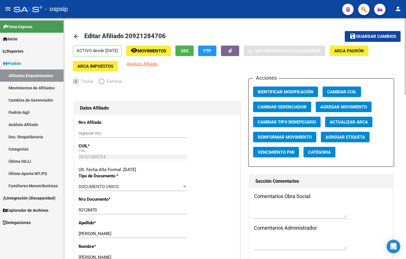
click at [371, 36] on span "Guardar cambios" at bounding box center [376, 36] width 40 height 5
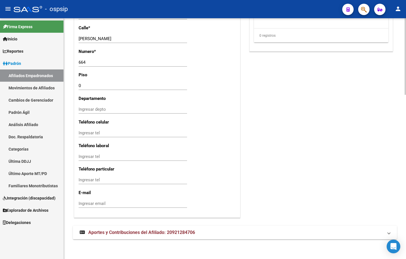
scroll to position [515, 0]
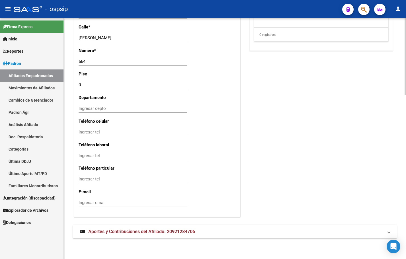
click at [137, 235] on mat-expansion-panel-header "Aportes y Contribuciones del Afiliado: 20921284706" at bounding box center [235, 232] width 324 height 14
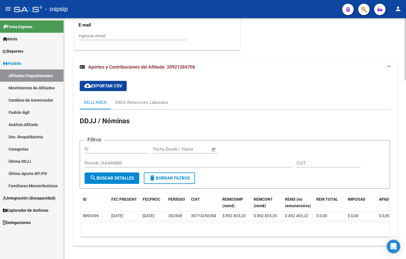
scroll to position [686, 0]
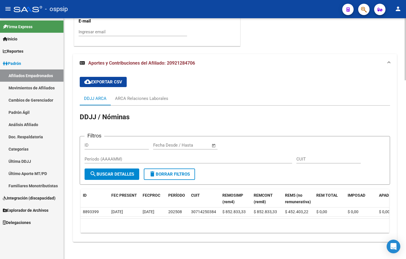
click at [149, 126] on app-list-header "DDJJ / Nóminas Filtros ID Fecha inicio – Fecha fin Fecha Desde / Hasta Período …" at bounding box center [235, 148] width 310 height 73
click at [142, 98] on div "ARCA Relaciones Laborales" at bounding box center [141, 98] width 53 height 6
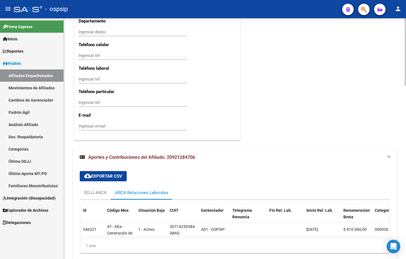
scroll to position [620, 0]
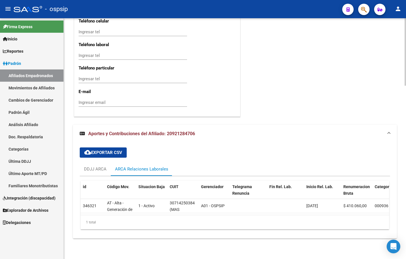
drag, startPoint x: 137, startPoint y: 86, endPoint x: 151, endPoint y: 81, distance: 14.1
click at [225, 143] on div "cloud_download Exportar CSV DDJJ ARCA ARCA Relaciones Laborales id Código Mov. …" at bounding box center [235, 188] width 310 height 91
click at [218, 154] on div "cloud_download Exportar CSV DDJJ ARCA ARCA Relaciones Laborales id Código Mov. …" at bounding box center [235, 188] width 310 height 91
click at [154, 147] on div "cloud_download Exportar CSV DDJJ ARCA ARCA Relaciones Laborales id Código Mov. …" at bounding box center [235, 188] width 310 height 91
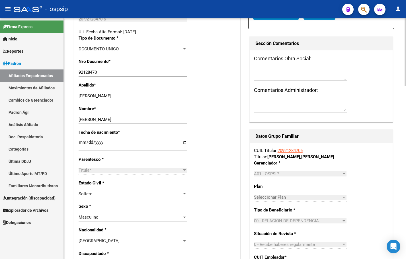
scroll to position [136, 0]
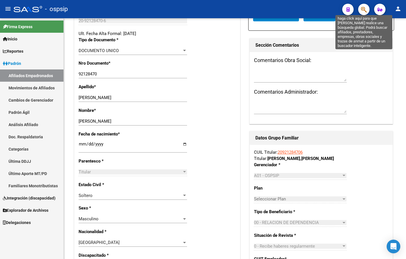
click at [364, 9] on icon "button" at bounding box center [364, 9] width 6 height 7
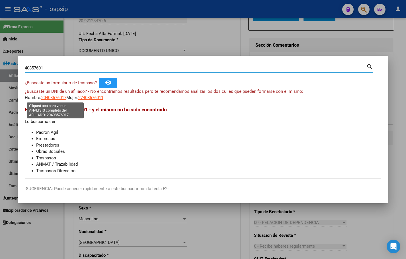
click at [52, 98] on span "20408576017" at bounding box center [53, 97] width 25 height 5
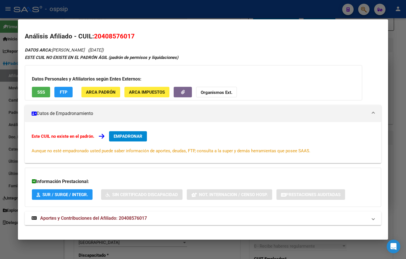
click at [125, 135] on span "EMPADRONAR" at bounding box center [128, 136] width 29 height 5
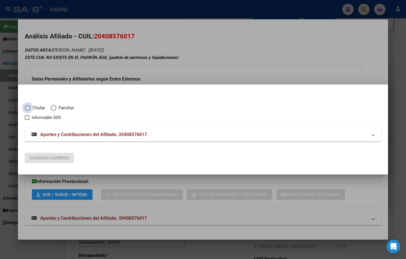
click at [27, 109] on span "Elija una opción" at bounding box center [28, 108] width 6 height 6
click at [27, 109] on input "Titular" at bounding box center [28, 108] width 6 height 6
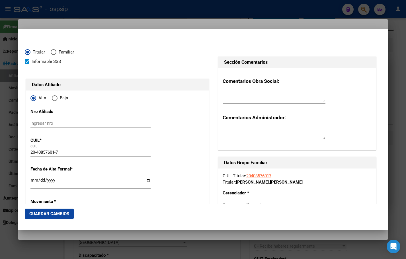
drag, startPoint x: 116, startPoint y: 61, endPoint x: 114, endPoint y: 66, distance: 4.6
click at [116, 61] on div "Informable SSS" at bounding box center [117, 61] width 185 height 7
click at [33, 180] on input "Ingresar fecha" at bounding box center [90, 182] width 120 height 9
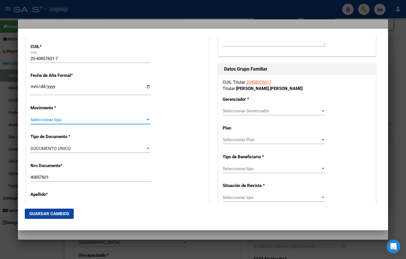
click at [45, 120] on span "Seleccionar tipo" at bounding box center [87, 119] width 115 height 5
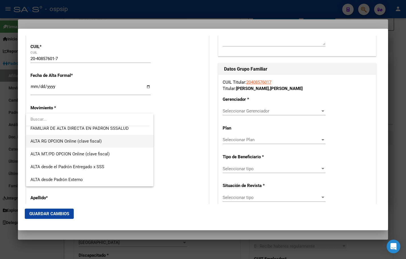
scroll to position [142, 0]
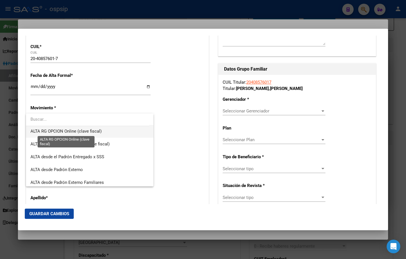
click at [46, 129] on span "ALTA RG OPCION Online (clave fiscal)" at bounding box center [65, 131] width 71 height 5
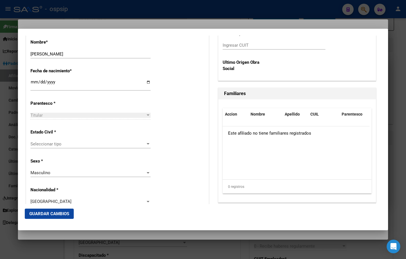
scroll to position [321, 0]
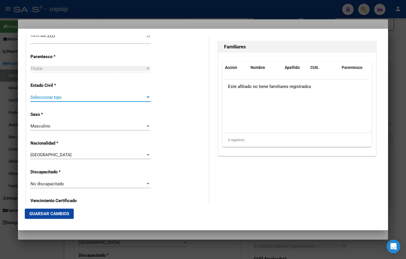
click at [44, 98] on span "Seleccionar tipo" at bounding box center [87, 97] width 115 height 5
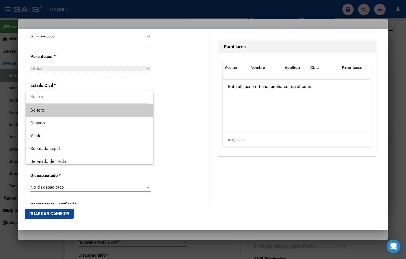
drag, startPoint x: 45, startPoint y: 108, endPoint x: 60, endPoint y: 111, distance: 15.5
click at [45, 108] on span "Soltero" at bounding box center [89, 110] width 118 height 13
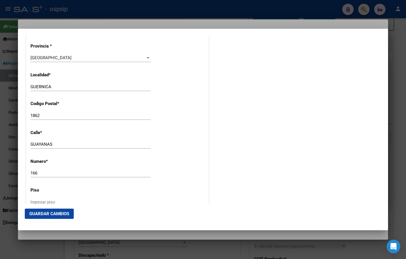
scroll to position [549, 0]
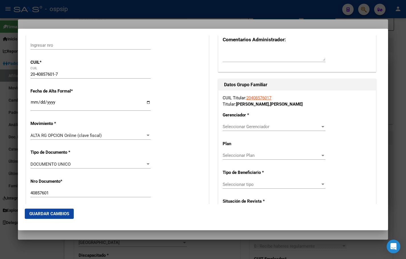
scroll to position [65, 0]
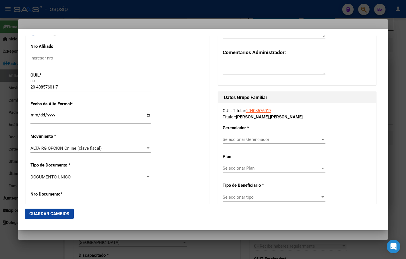
click at [239, 138] on span "Seleccionar Gerenciador" at bounding box center [272, 139] width 98 height 5
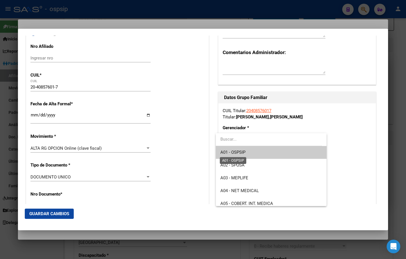
click at [235, 153] on span "A01 - OSPSIP" at bounding box center [232, 152] width 25 height 5
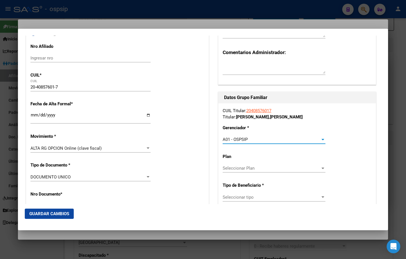
click at [240, 200] on div "Seleccionar tipo Seleccionar tipo" at bounding box center [274, 197] width 103 height 9
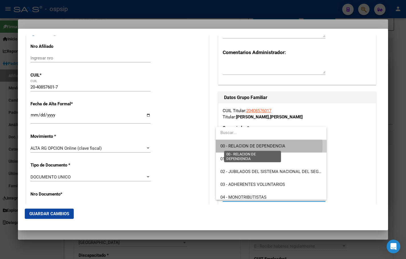
click at [250, 146] on span "00 - RELACION DE DEPENDENCIA" at bounding box center [252, 145] width 65 height 5
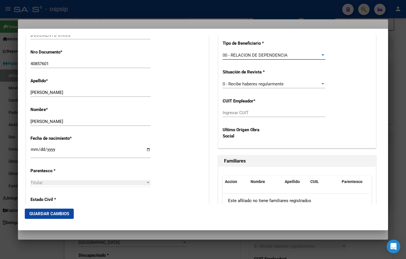
scroll to position [207, 0]
click at [237, 112] on input "Ingresar CUIT" at bounding box center [274, 112] width 103 height 5
click at [186, 134] on div "Fecha de nacimiento * [DEMOGRAPHIC_DATA] Ingresar fecha" at bounding box center [117, 147] width 174 height 32
click at [228, 113] on input "Ingresar CUIT" at bounding box center [274, 112] width 103 height 5
click at [39, 213] on span "Guardar Cambios" at bounding box center [49, 213] width 40 height 5
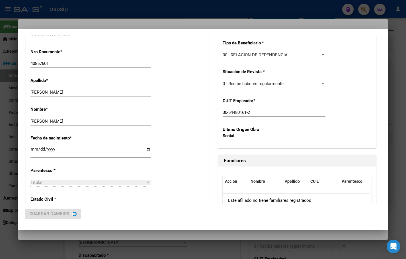
scroll to position [0, 0]
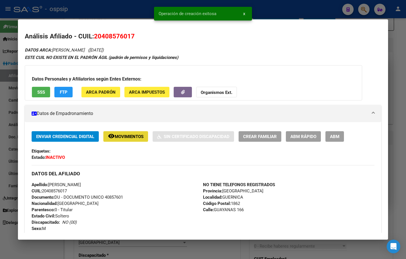
click at [126, 138] on span "Movimientos" at bounding box center [129, 136] width 29 height 5
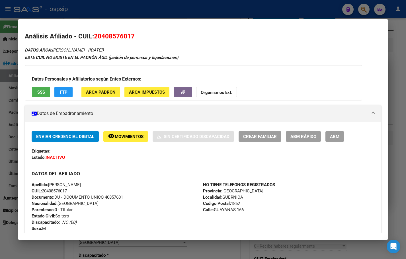
click at [133, 191] on div "Apellido: [PERSON_NAME] CUIL: 20408576017 Documento: DU - DOCUMENTO UNICO 40857…" at bounding box center [117, 213] width 171 height 63
click at [180, 92] on button "button" at bounding box center [183, 92] width 18 height 11
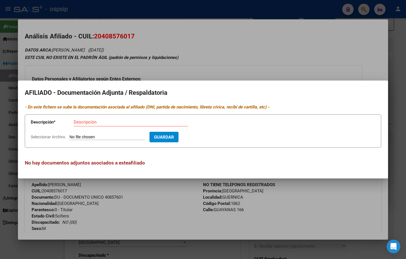
click at [85, 135] on input "Seleccionar Archivo" at bounding box center [106, 137] width 75 height 5
click at [84, 123] on input "Descripción" at bounding box center [131, 122] width 114 height 5
click at [207, 135] on span "Guardar" at bounding box center [197, 137] width 20 height 5
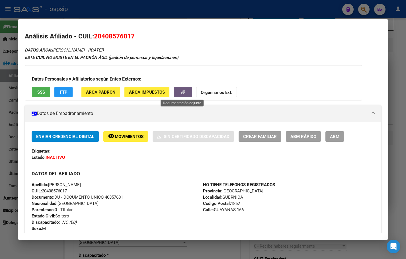
click at [164, 182] on div "Apellido: [PERSON_NAME] CUIL: 20408576017 Documento: DU - DOCUMENTO UNICO 40857…" at bounding box center [117, 213] width 171 height 63
click at [120, 184] on div "Apellido: [PERSON_NAME] CUIL: 20408576017 Documento: DU - DOCUMENTO UNICO 40857…" at bounding box center [117, 213] width 171 height 63
click at [337, 134] on span "ABM" at bounding box center [334, 136] width 9 height 5
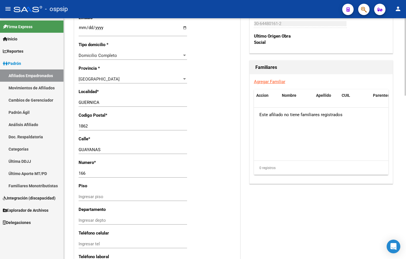
scroll to position [509, 0]
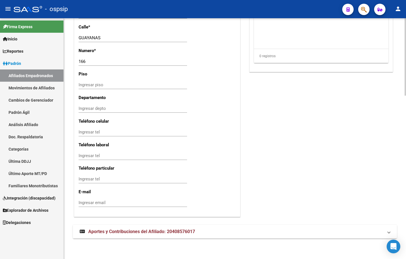
click at [141, 231] on span "Aportes y Contribuciones del Afiliado: 20408576017" at bounding box center [141, 231] width 107 height 5
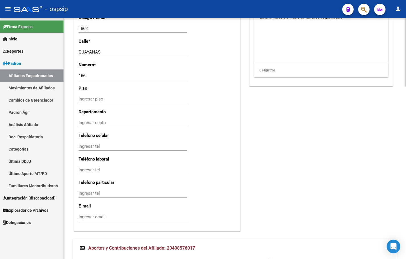
scroll to position [324, 0]
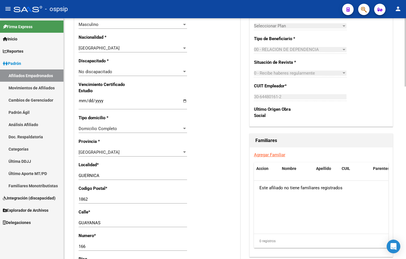
click at [153, 68] on div "No discapacitado Seleccionar tipo" at bounding box center [133, 71] width 108 height 9
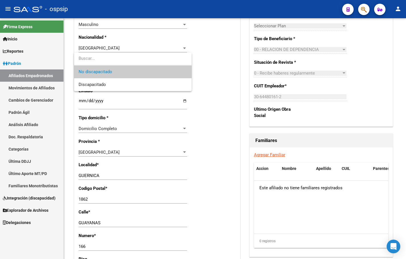
click at [44, 242] on div at bounding box center [203, 129] width 406 height 259
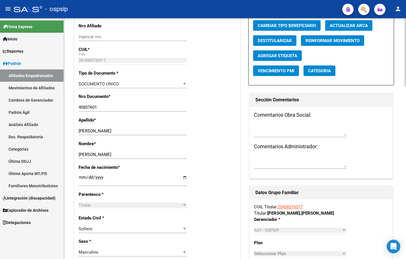
scroll to position [68, 0]
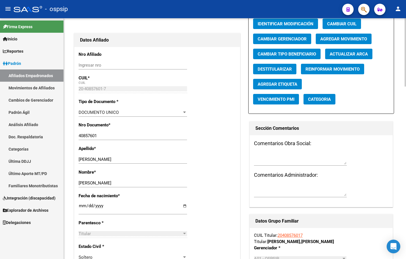
click at [138, 30] on div at bounding box center [157, 25] width 168 height 13
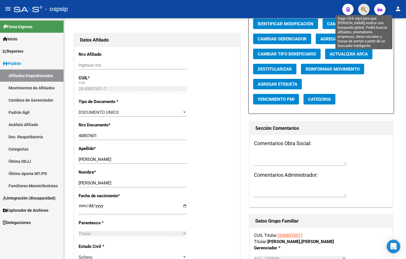
click at [365, 9] on icon "button" at bounding box center [364, 9] width 6 height 7
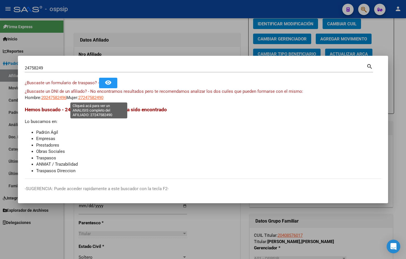
click at [97, 97] on span "27247582490" at bounding box center [90, 97] width 25 height 5
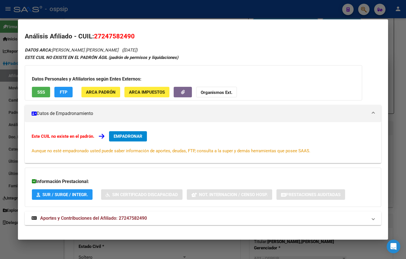
scroll to position [5, 0]
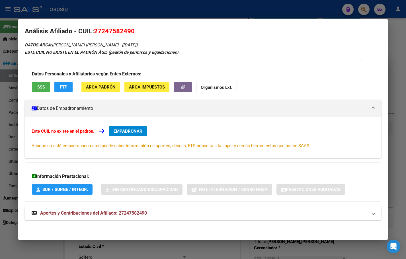
click at [125, 128] on button "EMPADRONAR" at bounding box center [128, 131] width 38 height 10
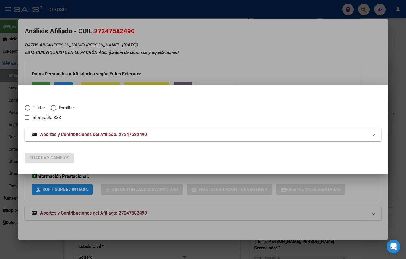
click at [28, 108] on span "Elija una opción" at bounding box center [28, 108] width 0 height 0
click at [27, 108] on input "Titular" at bounding box center [28, 108] width 6 height 6
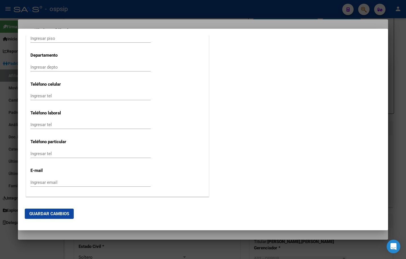
scroll to position [728, 0]
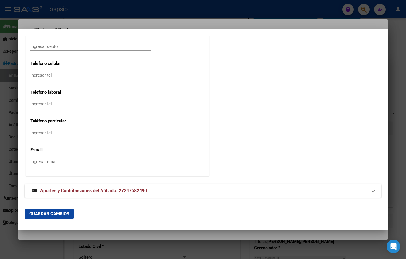
click at [115, 190] on span "Aportes y Contribuciones del Afiliado: 27247582490" at bounding box center [93, 190] width 107 height 5
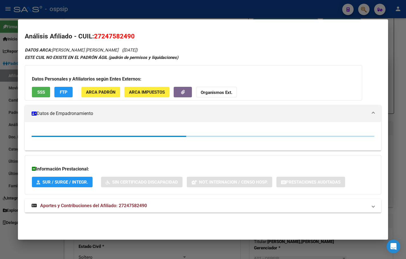
scroll to position [0, 0]
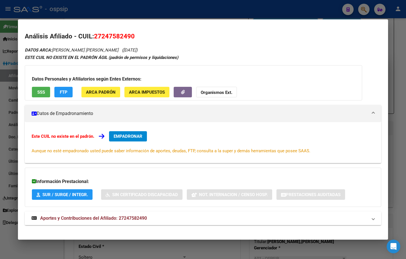
click at [128, 216] on span "Aportes y Contribuciones del Afiliado: 27247582490" at bounding box center [93, 217] width 107 height 5
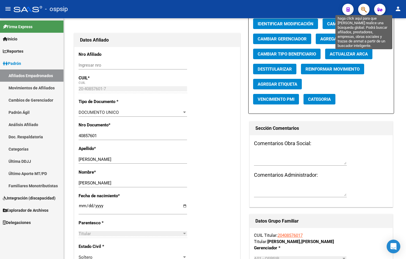
click at [362, 8] on icon "button" at bounding box center [364, 9] width 6 height 7
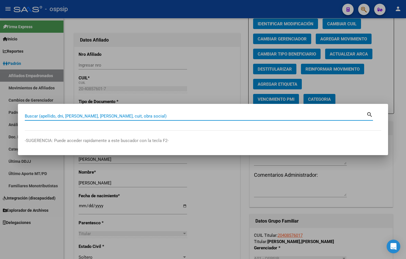
click at [30, 114] on input "Buscar (apellido, dni, [PERSON_NAME], [PERSON_NAME], cuit, obra social)" at bounding box center [196, 116] width 342 height 5
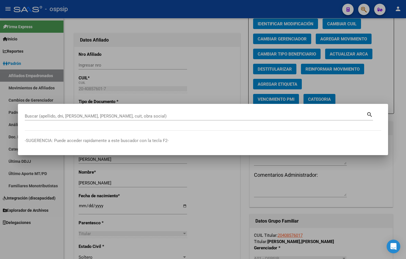
click at [264, 155] on mat-dialog-container "Buscar (apellido, dni, [PERSON_NAME], nro traspaso, cuit, obra social) search -…" at bounding box center [203, 129] width 370 height 51
